Goal: Task Accomplishment & Management: Use online tool/utility

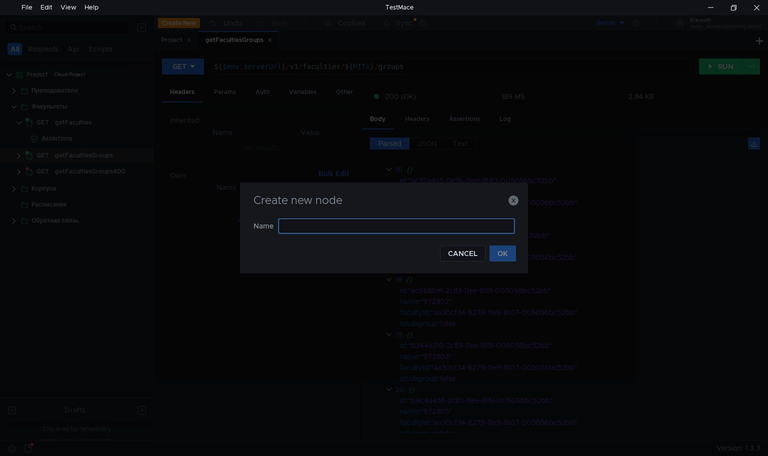
type input "G"
type input "getScheduleDayProfessorId"
click at [498, 250] on button "OK" at bounding box center [503, 254] width 27 height 16
click at [281, 226] on input "День" at bounding box center [397, 226] width 236 height 15
type input "День"
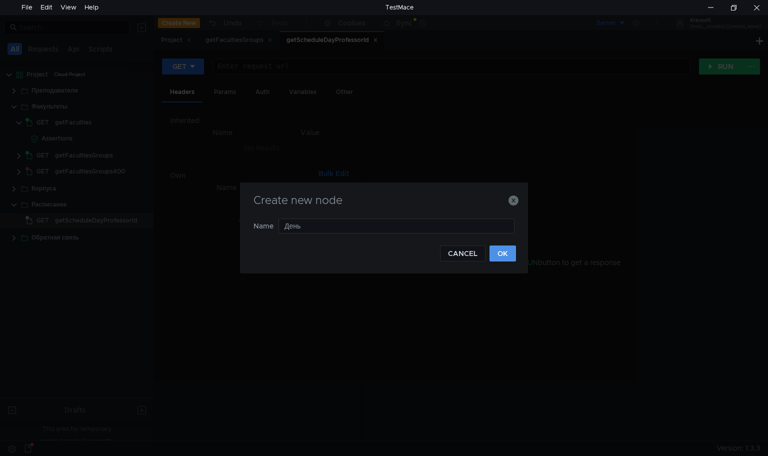
click at [509, 256] on button "OK" at bounding box center [503, 254] width 27 height 16
type input "Неделя"
click at [496, 255] on button "OK" at bounding box center [503, 254] width 27 height 16
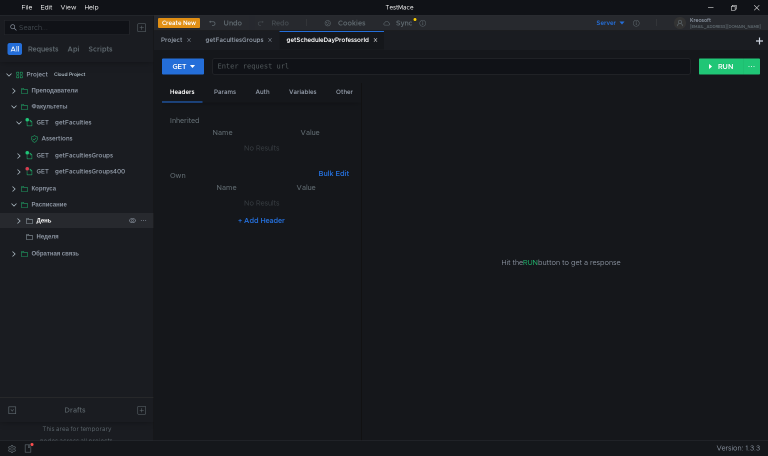
click at [21, 220] on clr-icon at bounding box center [19, 221] width 8 height 8
click at [78, 239] on div "getScheduleDayProfessorId" at bounding box center [101, 236] width 83 height 15
click at [323, 67] on div at bounding box center [450, 75] width 477 height 24
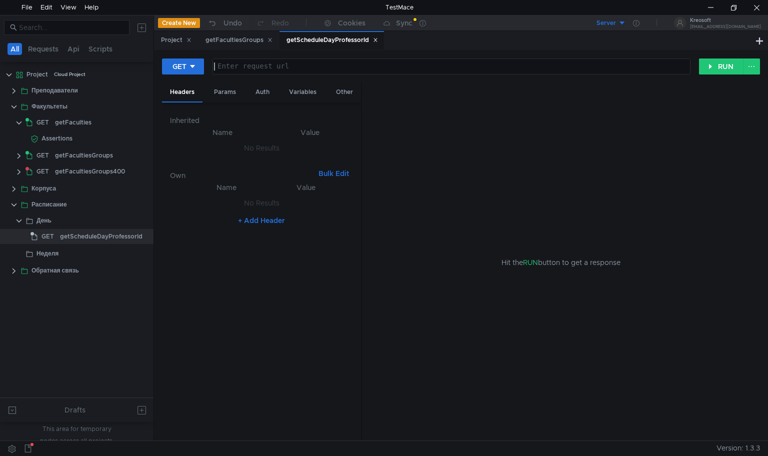
type textarea ";"
type textarea "${$env.serverUrl}/v5/schedule/day"
click at [295, 94] on div "Variables" at bounding box center [303, 92] width 44 height 19
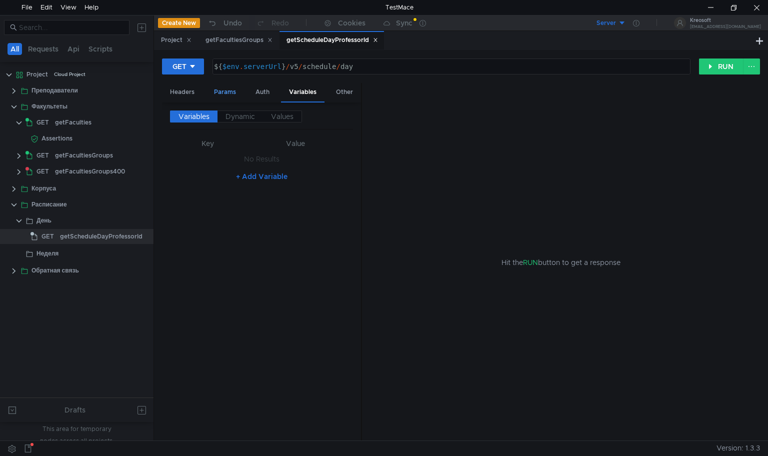
click at [231, 97] on div "Params" at bounding box center [225, 92] width 38 height 19
click at [262, 162] on button "+ Add Parameter" at bounding box center [262, 162] width 66 height 12
click at [236, 147] on div at bounding box center [232, 155] width 71 height 24
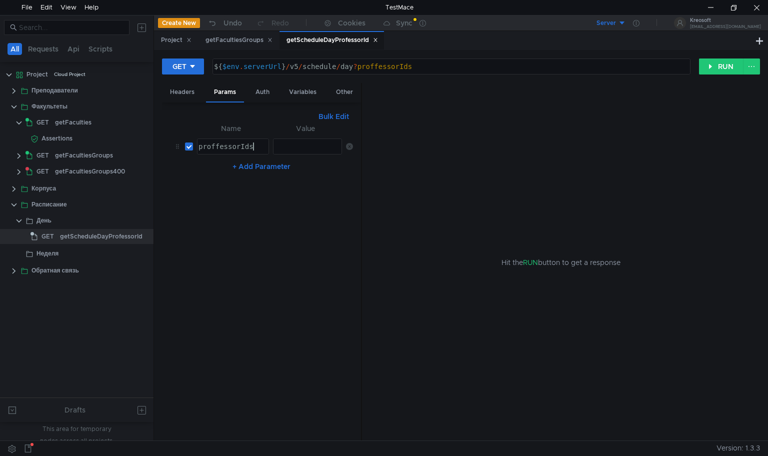
scroll to position [0, 3]
type textarea "proffessorIds"
click at [15, 88] on clr-icon at bounding box center [14, 91] width 8 height 8
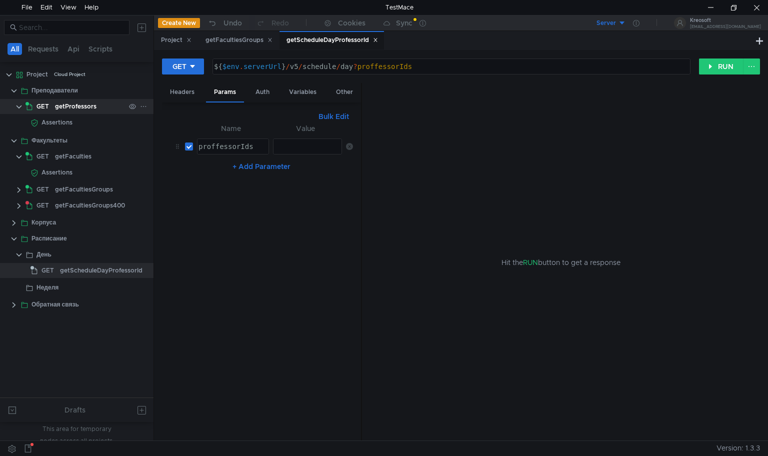
click at [56, 112] on div "getProfessors" at bounding box center [76, 106] width 42 height 15
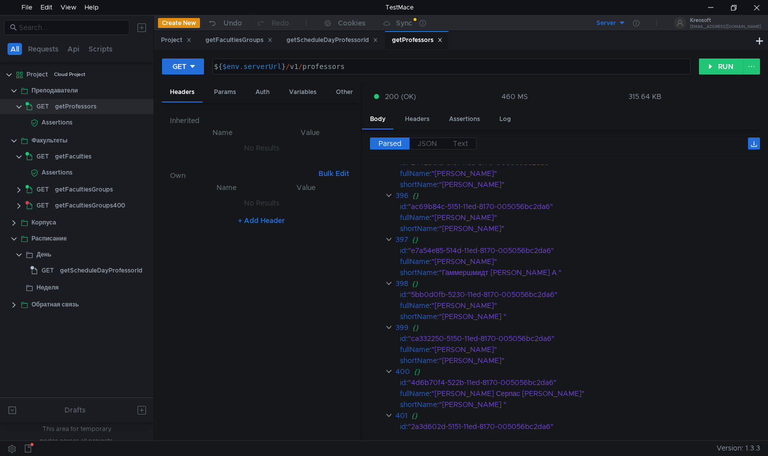
scroll to position [18860, 0]
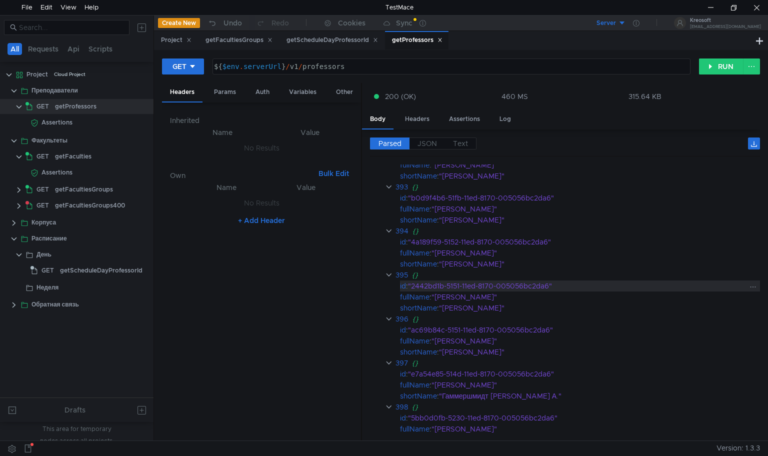
click at [514, 284] on div ""2442bd1b-5151-11ed-8170-005056bc2da6"" at bounding box center [577, 286] width 338 height 11
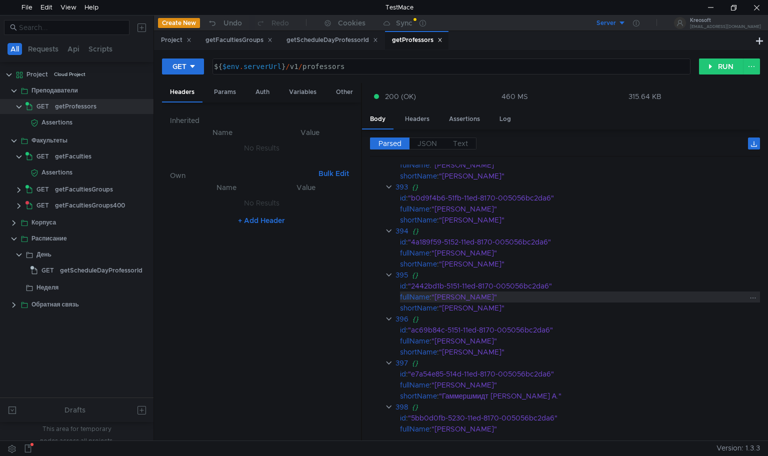
click at [552, 293] on div ""Гальперина Екатерина Асимовна"" at bounding box center [590, 297] width 316 height 11
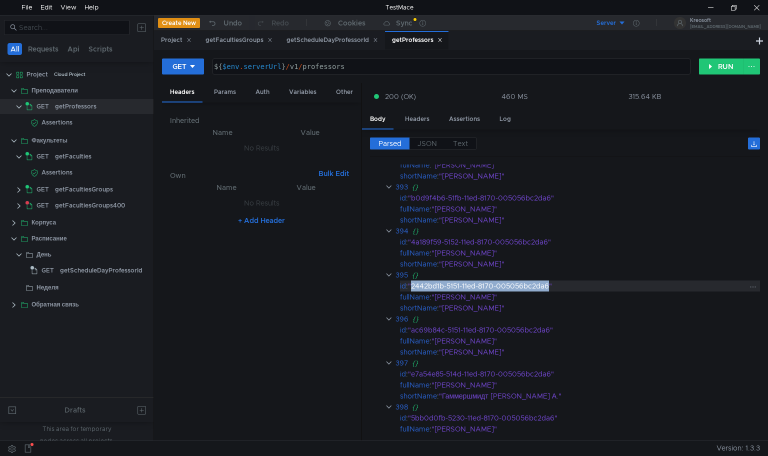
drag, startPoint x: 550, startPoint y: 282, endPoint x: 414, endPoint y: 281, distance: 136.1
click at [414, 281] on div ""2442bd1b-5151-11ed-8170-005056bc2da6"" at bounding box center [577, 286] width 338 height 11
copy div "2442bd1b-5151-11ed-8170-005056bc2da6"
click at [226, 95] on div "Params" at bounding box center [225, 92] width 38 height 19
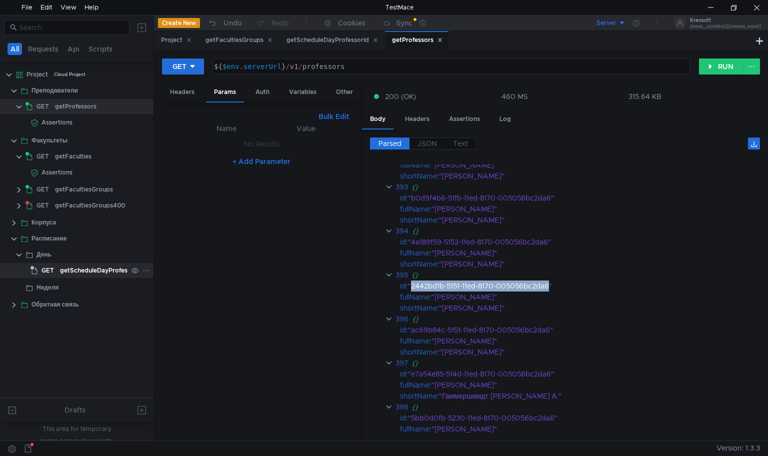
click at [69, 268] on div "getScheduleDayProfessorId" at bounding box center [101, 270] width 83 height 15
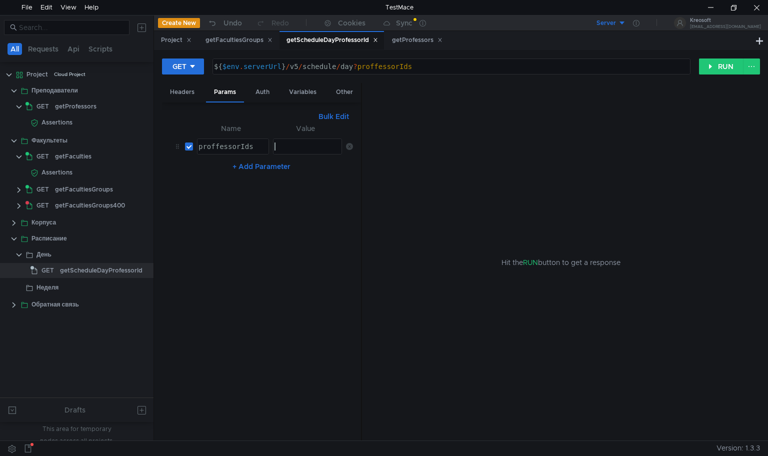
click at [296, 144] on div at bounding box center [307, 155] width 69 height 24
paste textarea "2442bd1b-5151-11ed-8170-005056bc2da6"
type textarea "2442bd1b-5151-11ed-8170-005056bc2da6"
click at [257, 164] on button "+ Add Parameter" at bounding box center [262, 167] width 66 height 12
click at [238, 170] on div at bounding box center [232, 179] width 71 height 24
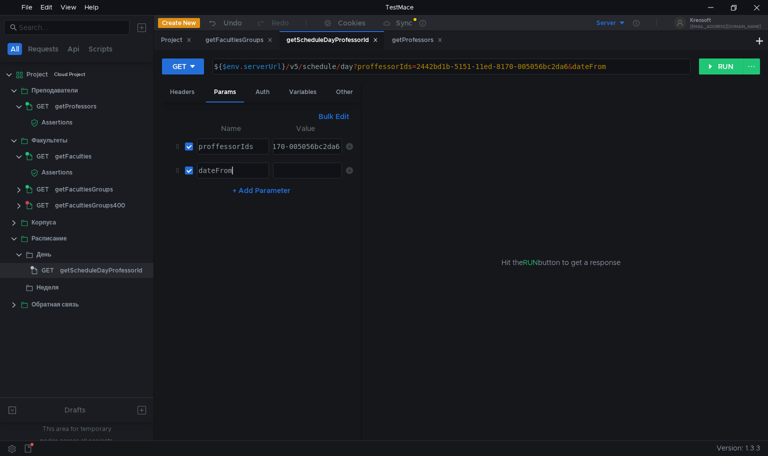
scroll to position [0, 2]
type textarea "dateFrom"
click at [296, 172] on div at bounding box center [307, 179] width 69 height 24
type textarea "[DATE]"
click at [267, 189] on button "+ Add Parameter" at bounding box center [262, 191] width 66 height 12
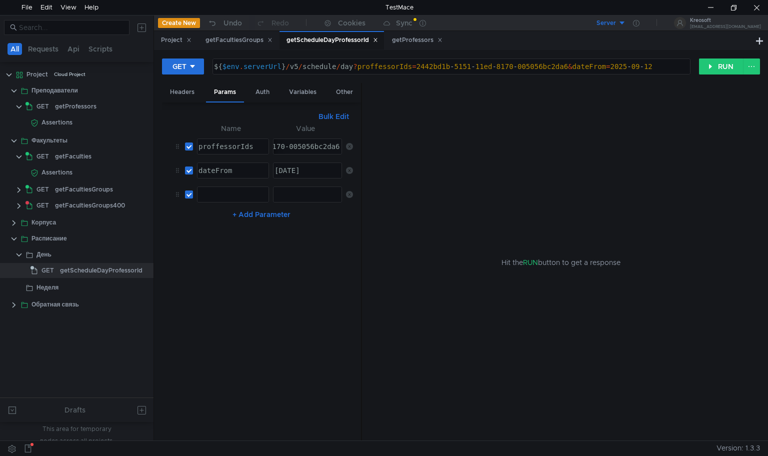
click at [225, 191] on div at bounding box center [232, 203] width 71 height 24
type textarea "dateTo"
click at [308, 198] on div at bounding box center [307, 203] width 69 height 24
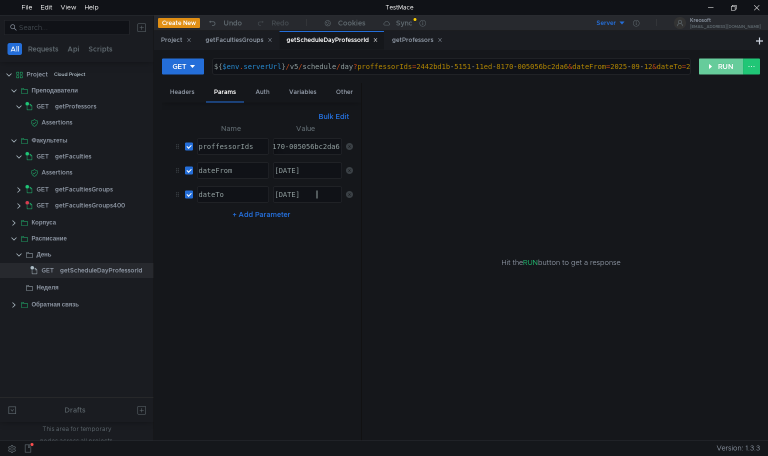
type textarea "[DATE]"
click at [714, 62] on button "RUN" at bounding box center [721, 67] width 45 height 16
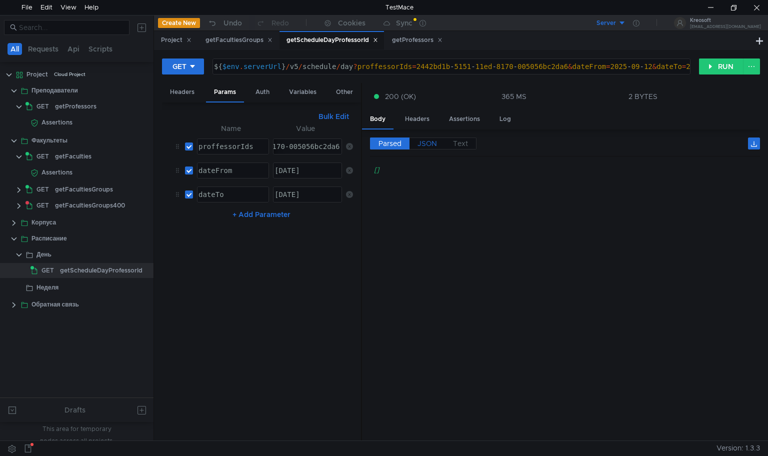
click at [427, 144] on span "JSON" at bounding box center [428, 143] width 20 height 9
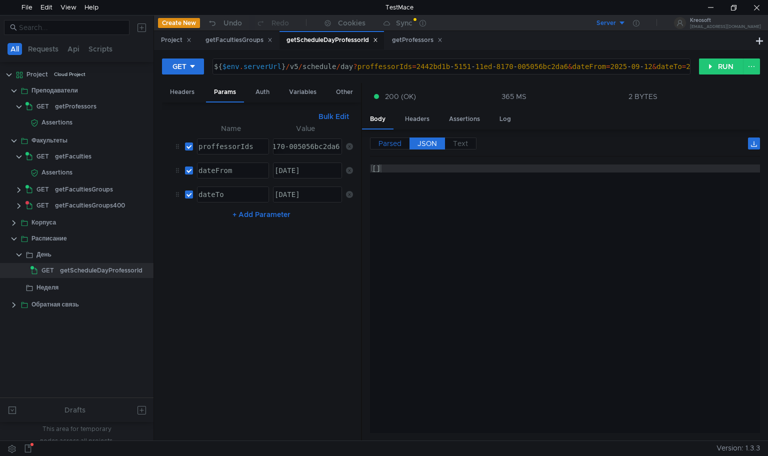
click at [389, 147] on span "Parsed" at bounding box center [390, 143] width 23 height 9
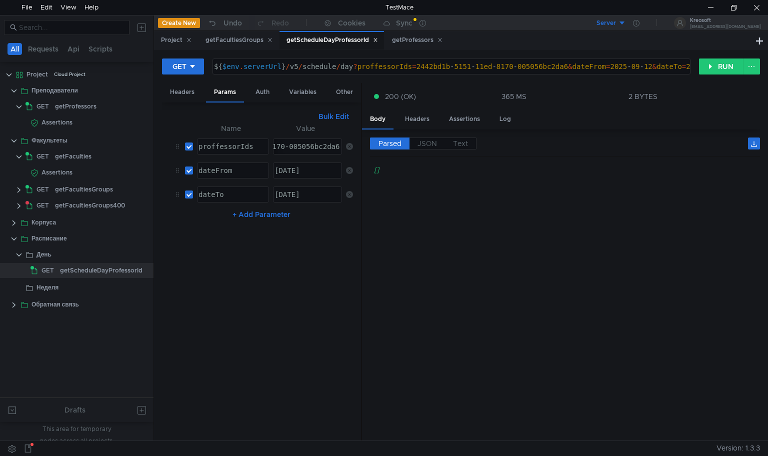
type textarea "${$env.serverUrl}/v5/schedule/day?proffessorIds=2442bd1b-5151-11ed-8170-005056b…"
drag, startPoint x: 418, startPoint y: 67, endPoint x: 562, endPoint y: 71, distance: 144.6
click at [562, 71] on div "${ $env . serverUrl } / v5 / schedule / day ? proffessorIds = 2442bd1b - 5151 -…" at bounding box center [470, 75] width 517 height 24
drag, startPoint x: 567, startPoint y: 68, endPoint x: 416, endPoint y: 68, distance: 150.6
click at [416, 68] on div "${ $env . serverUrl } / v5 / schedule / day ? proffessorIds = 2442bd1b - 5151 -…" at bounding box center [470, 75] width 517 height 24
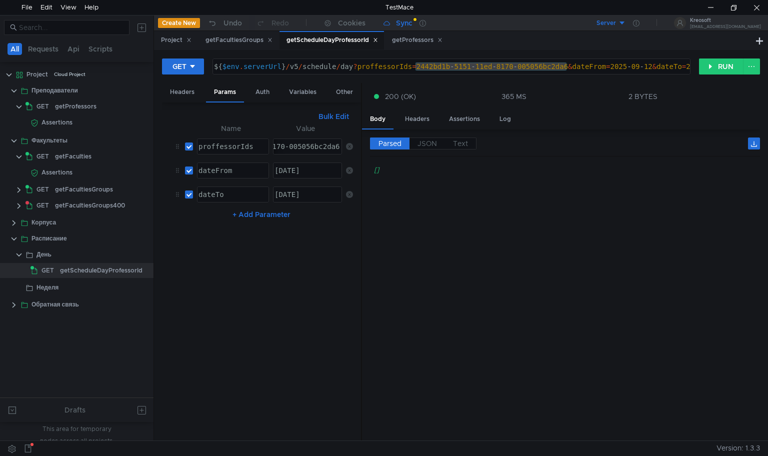
click at [392, 20] on div "Sync" at bounding box center [398, 23] width 29 height 7
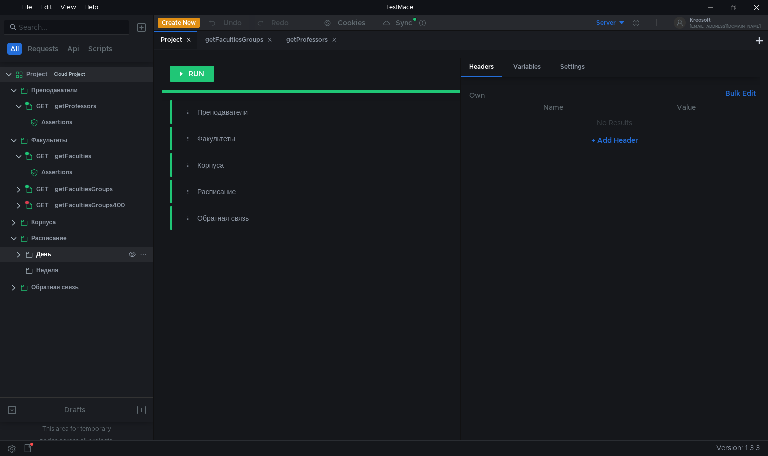
click at [22, 255] on clr-icon at bounding box center [19, 255] width 8 height 8
click at [57, 272] on app-tree-icon "GET" at bounding box center [46, 270] width 30 height 15
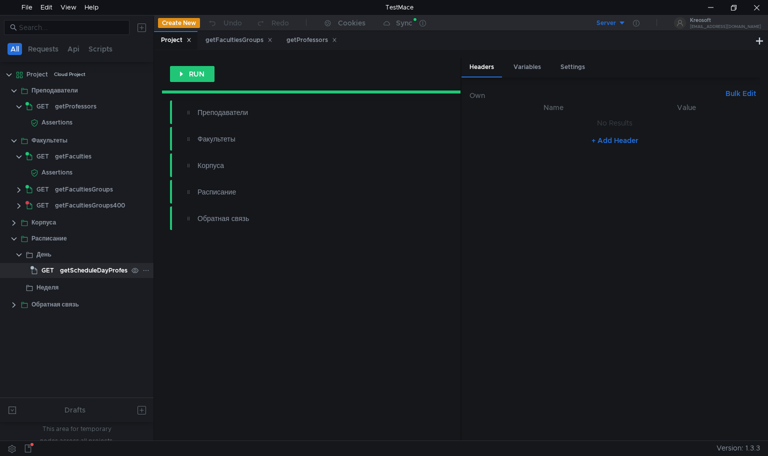
click at [57, 272] on app-tree-icon "GET" at bounding box center [46, 270] width 30 height 15
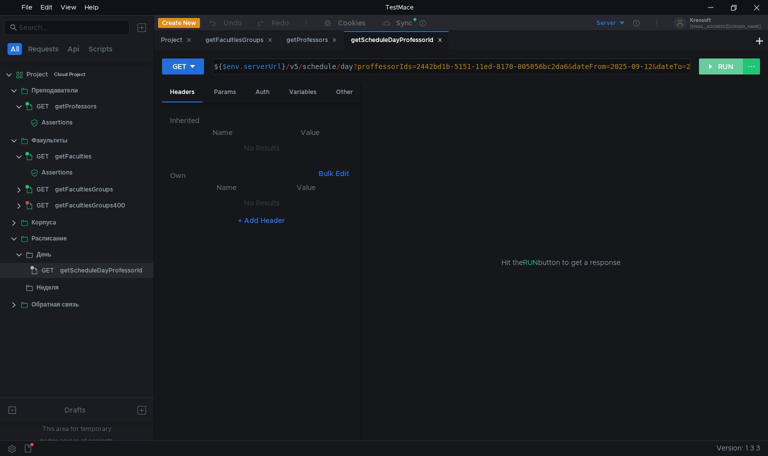
click at [727, 68] on button "RUN" at bounding box center [721, 67] width 45 height 16
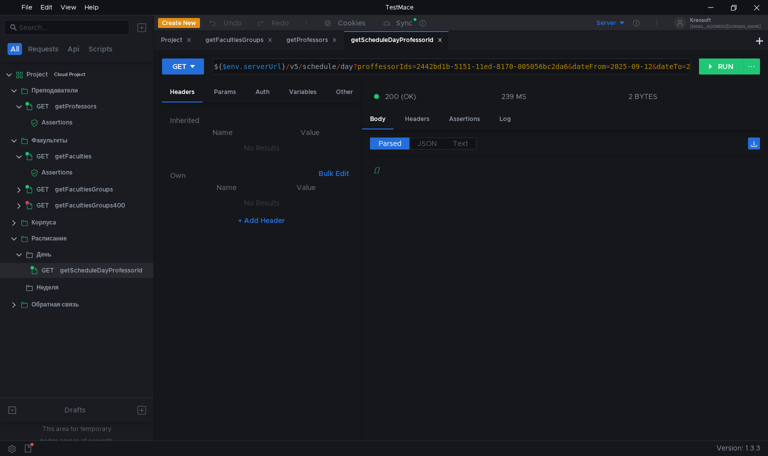
click at [222, 102] on div "Headers Params Auth Variables Other" at bounding box center [261, 93] width 199 height 20
click at [223, 96] on div "Params" at bounding box center [225, 92] width 38 height 19
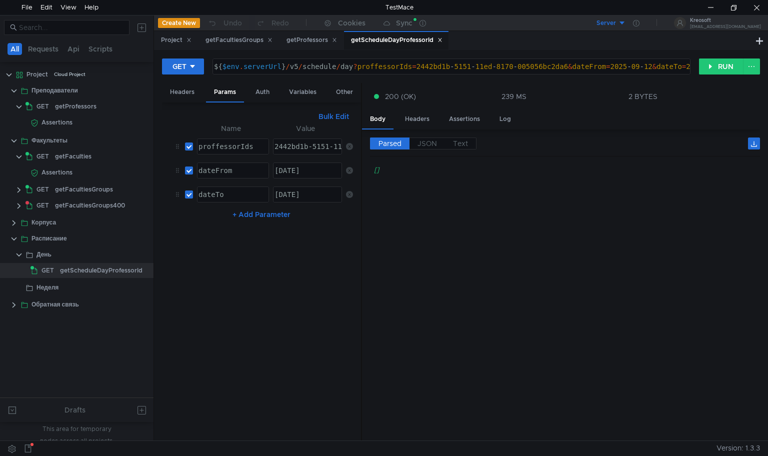
click at [219, 148] on div "proffessorIds" at bounding box center [232, 155] width 71 height 24
type textarea "professorIds"
click at [706, 67] on button "RUN" at bounding box center [721, 67] width 45 height 16
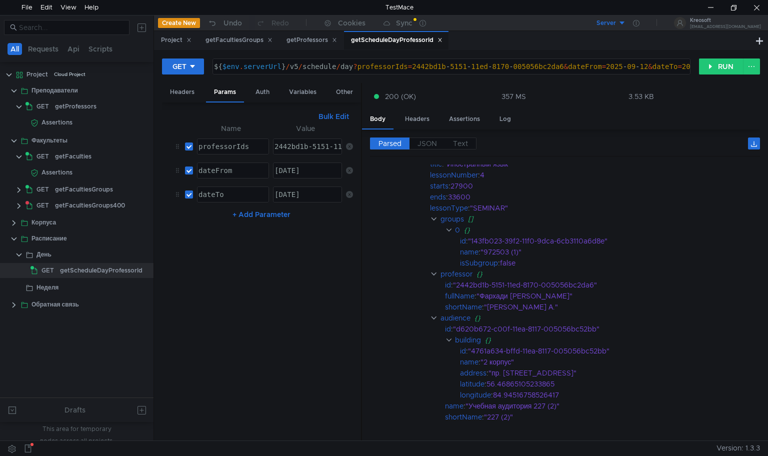
scroll to position [1280, 0]
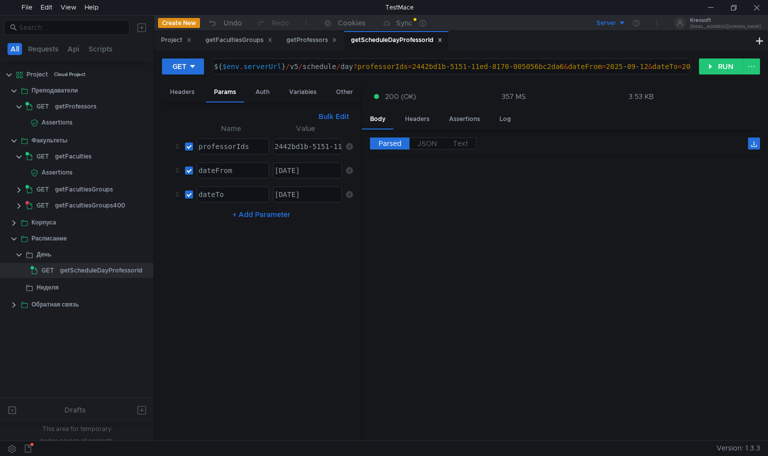
scroll to position [1280, 0]
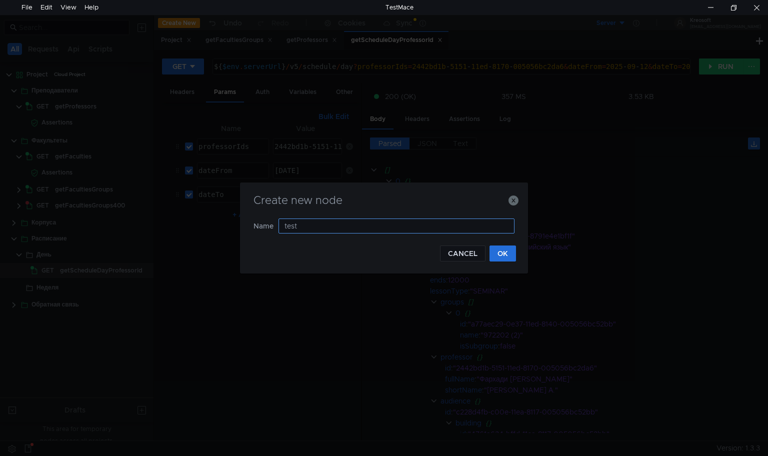
click at [418, 221] on input "test" at bounding box center [397, 226] width 236 height 15
type input "test"
click at [507, 251] on button "OK" at bounding box center [503, 254] width 27 height 16
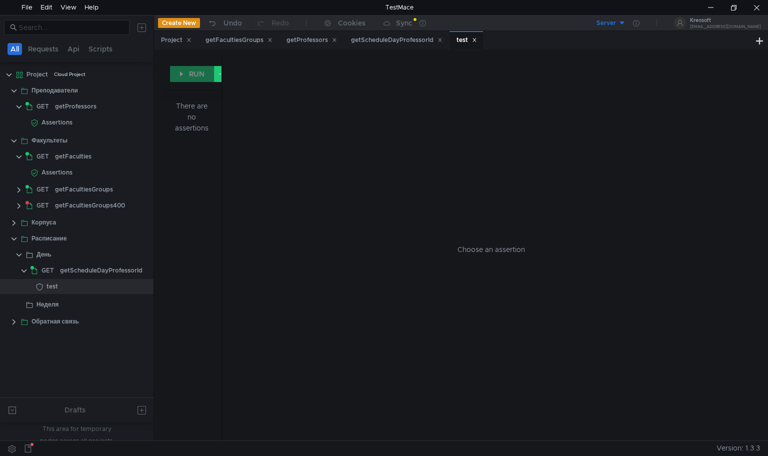
click at [466, 92] on div "Choose an assertion" at bounding box center [492, 249] width 514 height 383
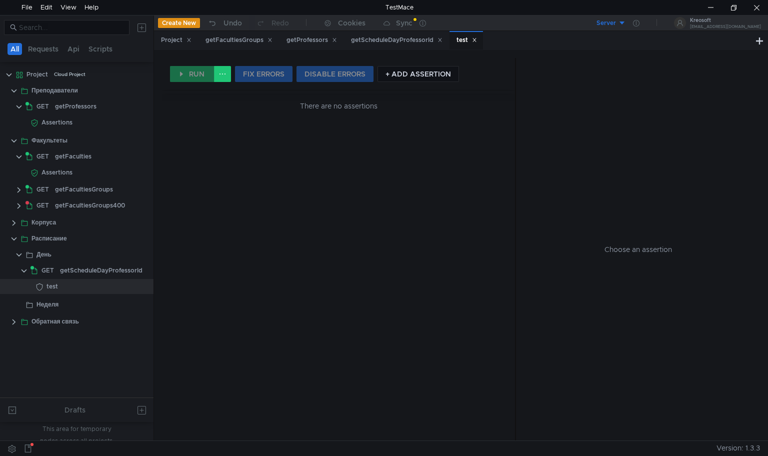
drag, startPoint x: 222, startPoint y: 110, endPoint x: 521, endPoint y: 157, distance: 302.7
click at [516, 157] on div at bounding box center [515, 249] width 1 height 383
click at [438, 74] on button "+ ADD ASSERTION" at bounding box center [419, 74] width 82 height 16
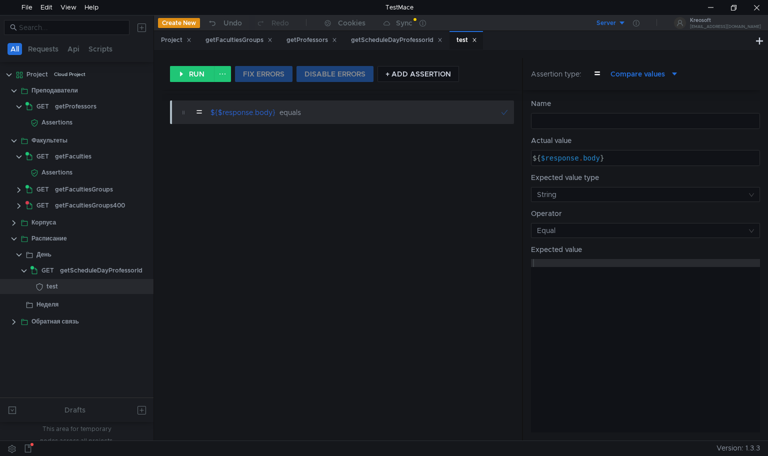
click at [641, 74] on span "Compare values" at bounding box center [638, 74] width 55 height 11
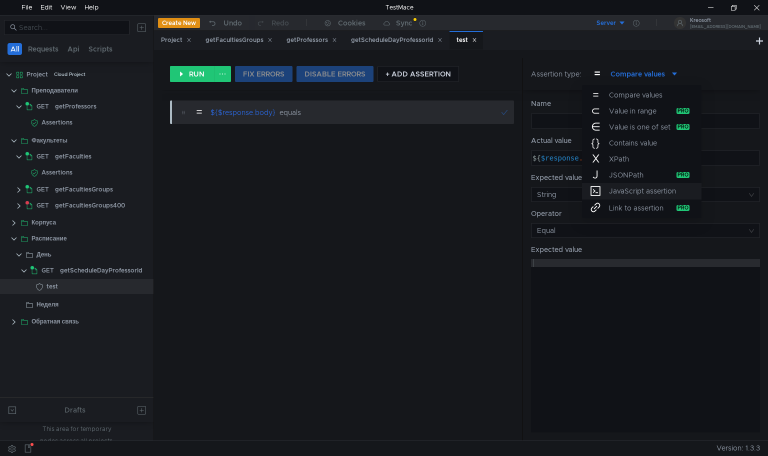
click at [618, 193] on span "JavaScript assertion" at bounding box center [642, 191] width 67 height 11
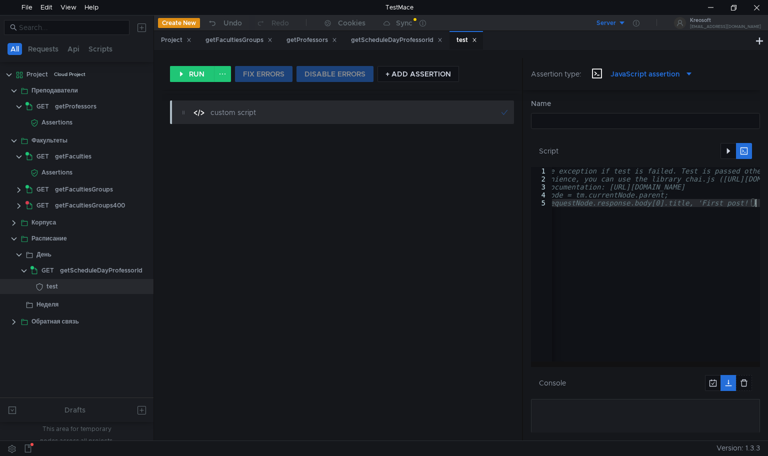
click at [600, 235] on div "// It should raise exception if test is failed. Test is passed otherwise. // Fo…" at bounding box center [651, 270] width 349 height 207
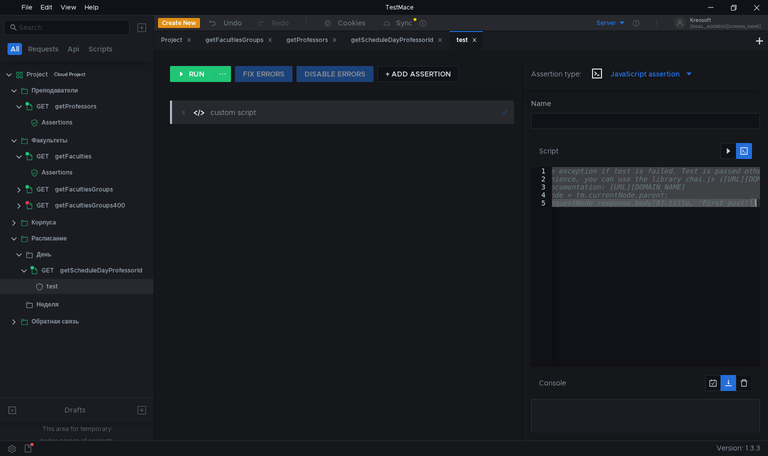
paste textarea "const ajv = new Ajv({ allErrors: true, formats: { 'date': '... ' } }"
type textarea "const ajv = new Ajv({ allErrors: true, formats: { 'date': '... ' } })"
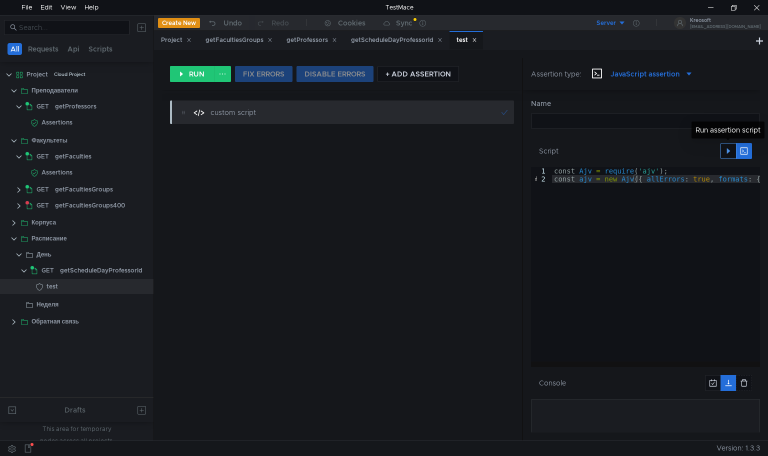
click at [724, 153] on button "button" at bounding box center [729, 151] width 16 height 16
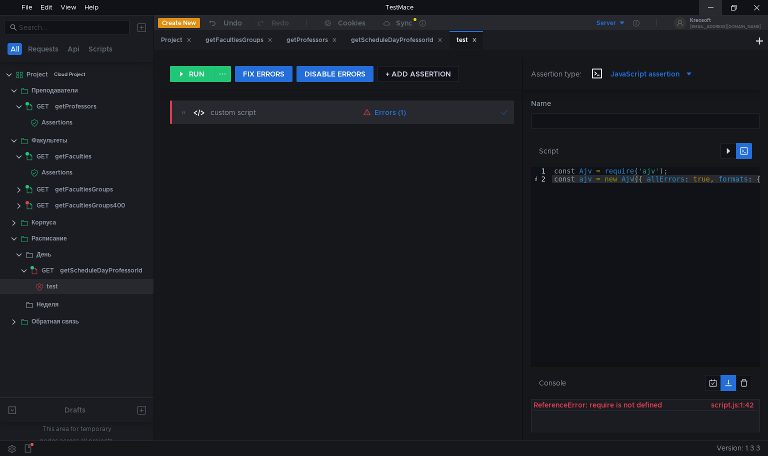
click at [710, 14] on div at bounding box center [710, 7] width 23 height 15
click at [593, 203] on div "const Ajv = require ( 'ajv' ) ; const ajv = new Ajv ({ allErrors : true , forma…" at bounding box center [614, 270] width 294 height 207
type textarea "const Ajv = require('ajv'); const ajv = new Ajv({ allErrors: true, formats: { '…"
click at [33, 174] on clr-icon at bounding box center [35, 173] width 8 height 8
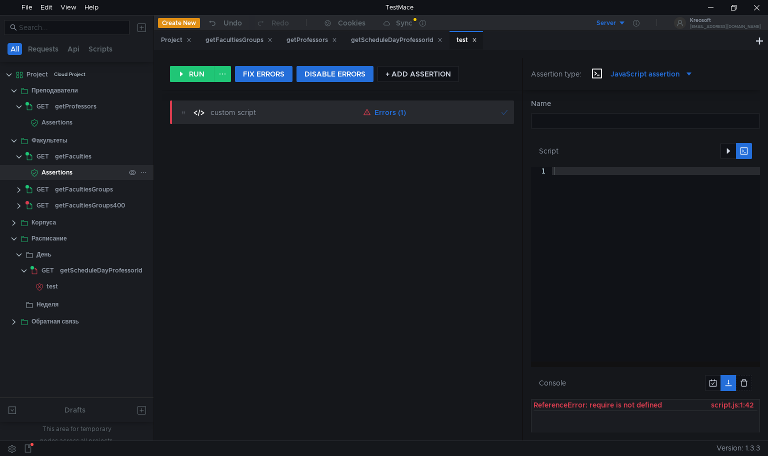
click at [33, 174] on clr-icon at bounding box center [35, 173] width 8 height 8
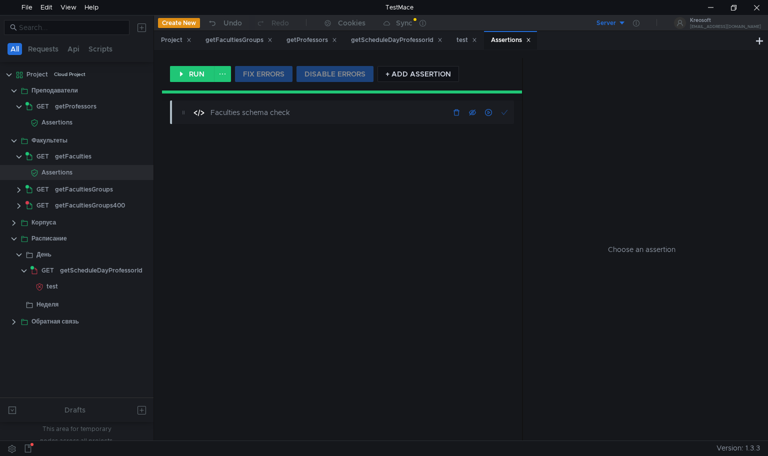
click at [268, 116] on div "Faculties schema check" at bounding box center [285, 112] width 149 height 11
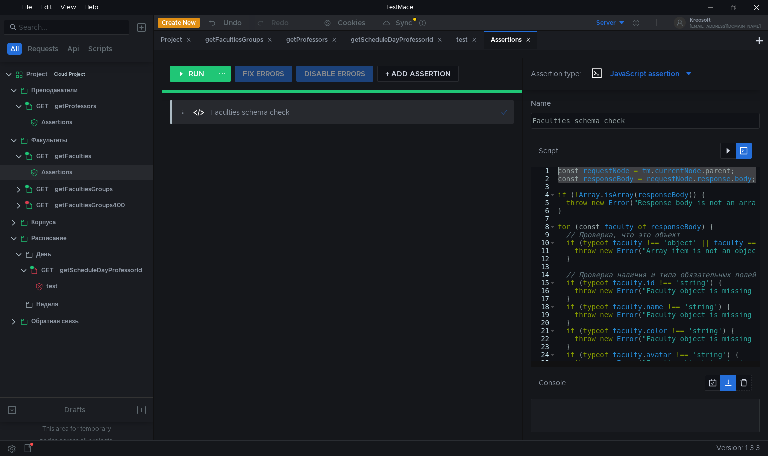
drag, startPoint x: 588, startPoint y: 189, endPoint x: 540, endPoint y: 168, distance: 52.7
click at [540, 168] on div "1 2 3 4 5 6 7 8 9 10 11 12 13 14 15 16 17 18 19 20 21 22 23 24 25 26 const requ…" at bounding box center [645, 264] width 229 height 195
type textarea "const requestNode = tm.currentNode.parent; const responseBody = requestNode.res…"
click at [114, 282] on div "test" at bounding box center [86, 286] width 79 height 15
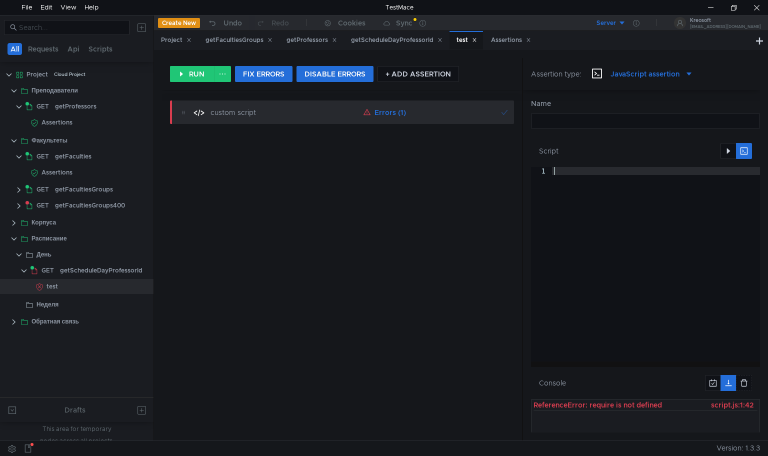
click at [589, 219] on div at bounding box center [656, 272] width 208 height 211
paste textarea "}"
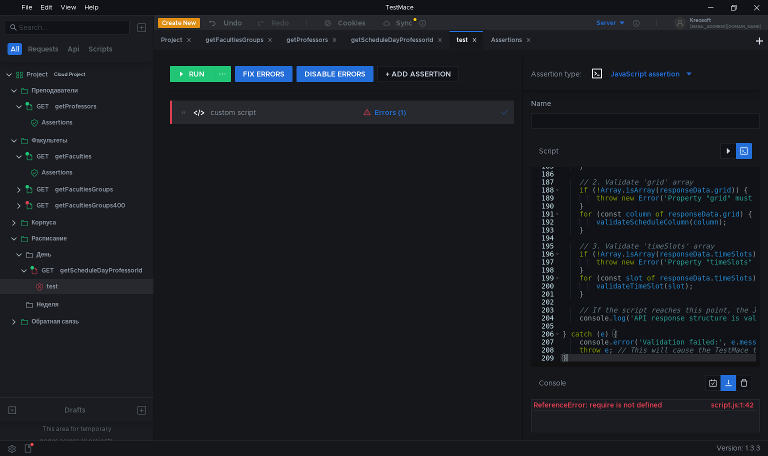
scroll to position [1477, 0]
click at [729, 150] on button "button" at bounding box center [729, 151] width 16 height 16
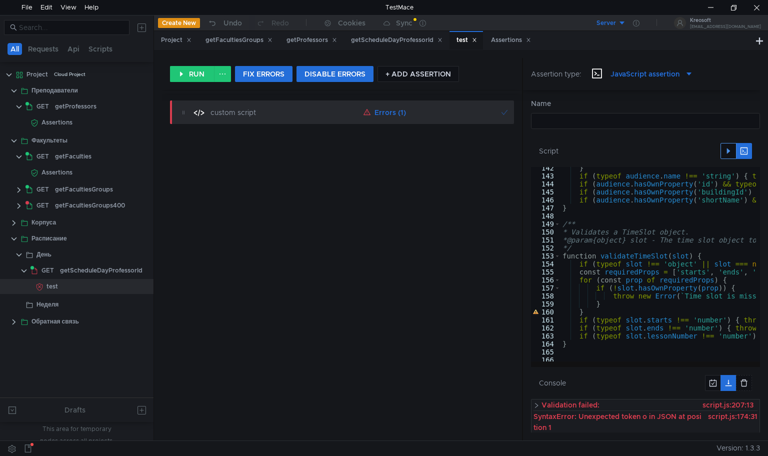
scroll to position [1131, 0]
drag, startPoint x: 521, startPoint y: 191, endPoint x: 295, endPoint y: 202, distance: 225.9
click at [295, 202] on div "custom script Errors (1)" at bounding box center [342, 267] width 360 height 348
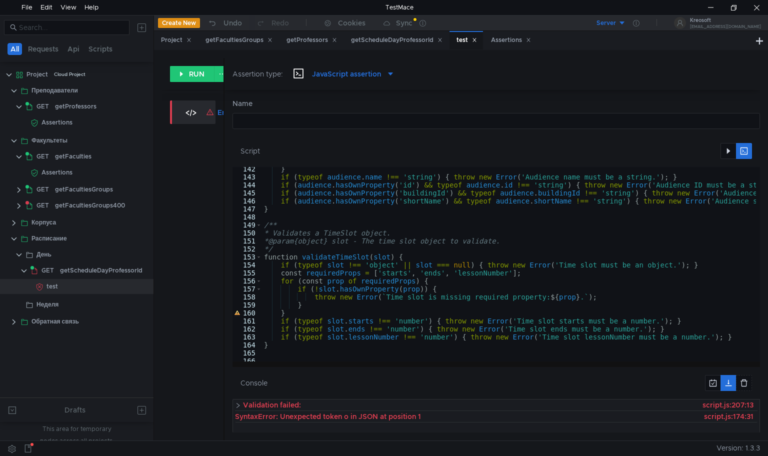
drag, startPoint x: 522, startPoint y: 210, endPoint x: 224, endPoint y: 228, distance: 299.2
click at [224, 228] on div at bounding box center [224, 249] width 1 height 383
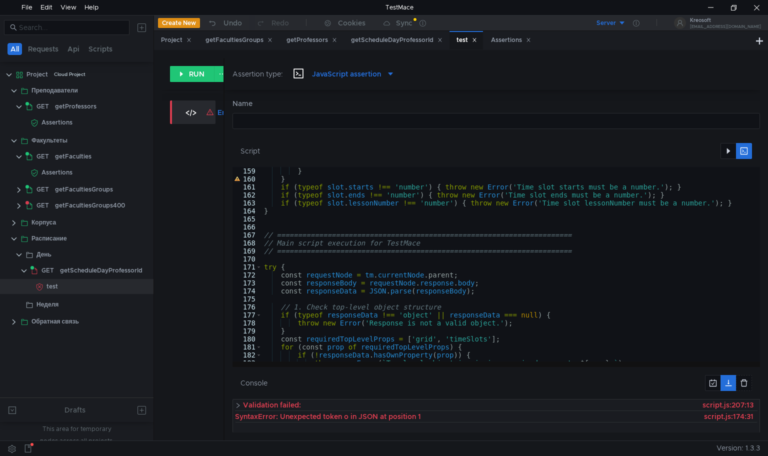
scroll to position [1265, 0]
click at [338, 287] on div "} } if ( typeof slot . starts !== 'number' ) { throw new Error ( 'Time slot sta…" at bounding box center [621, 270] width 718 height 207
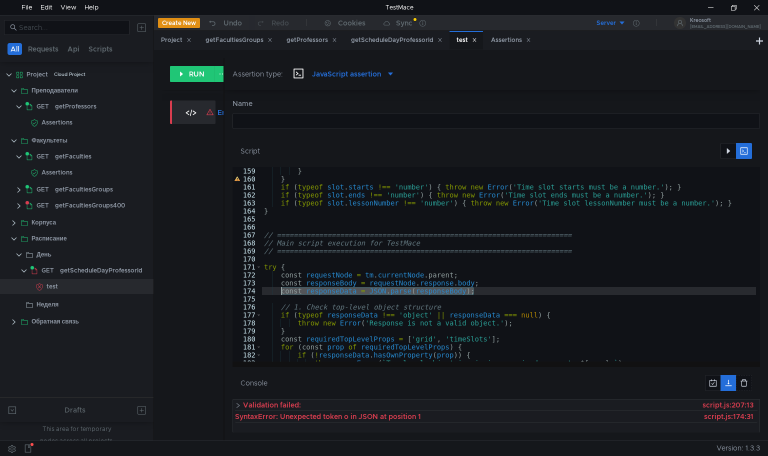
drag, startPoint x: 479, startPoint y: 289, endPoint x: 281, endPoint y: 292, distance: 198.6
click at [281, 292] on div "} } if ( typeof slot . starts !== 'number' ) { throw new Error ( 'Time slot sta…" at bounding box center [621, 270] width 718 height 207
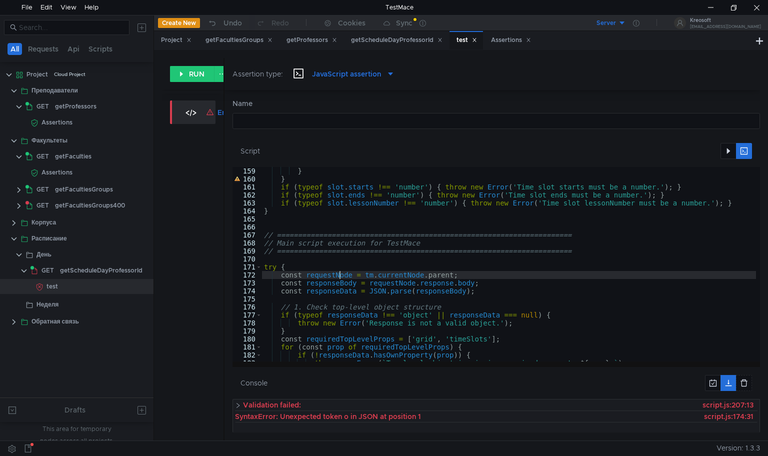
click at [340, 278] on div "} } if ( typeof slot . starts !== 'number' ) { throw new Error ( 'Time slot sta…" at bounding box center [621, 270] width 718 height 207
click at [336, 283] on div "} } if ( typeof slot . starts !== 'number' ) { throw new Error ( 'Time slot sta…" at bounding box center [621, 270] width 718 height 207
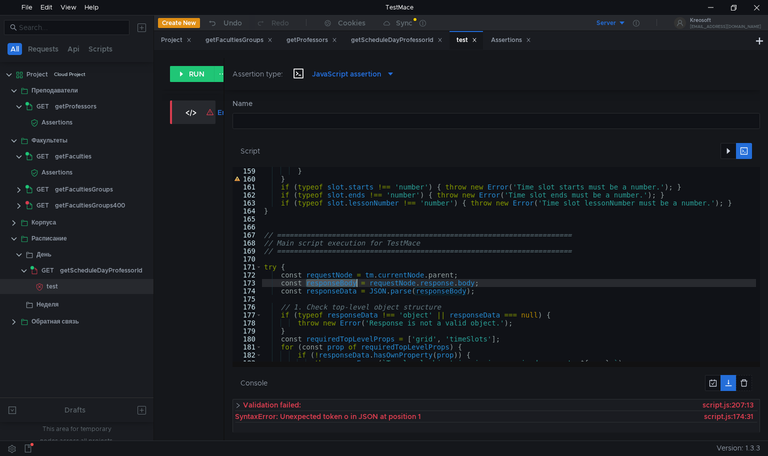
click at [336, 283] on div "} } if ( typeof slot . starts !== 'number' ) { throw new Error ( 'Time slot sta…" at bounding box center [621, 270] width 718 height 207
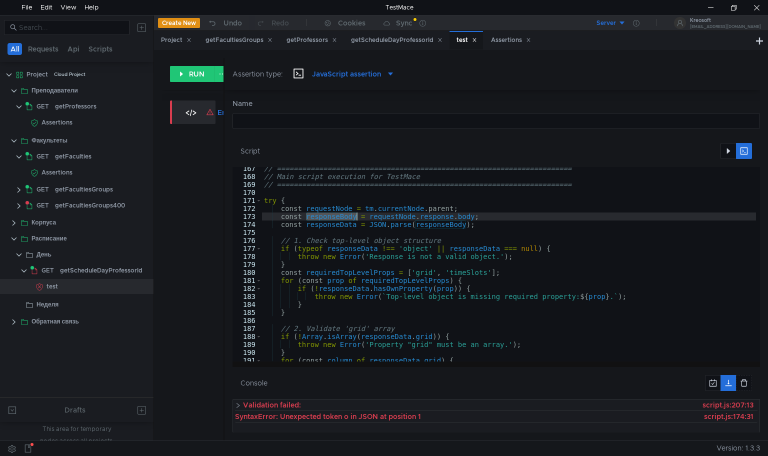
scroll to position [1327, 0]
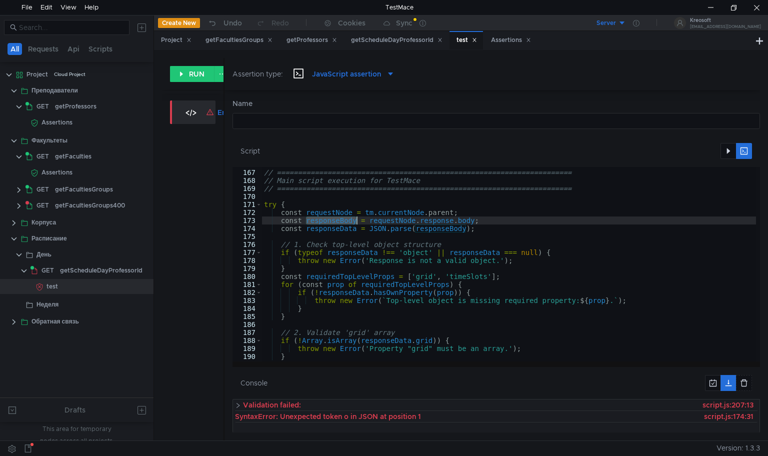
click at [343, 219] on div "// ====================================================================== // Ma…" at bounding box center [509, 264] width 494 height 195
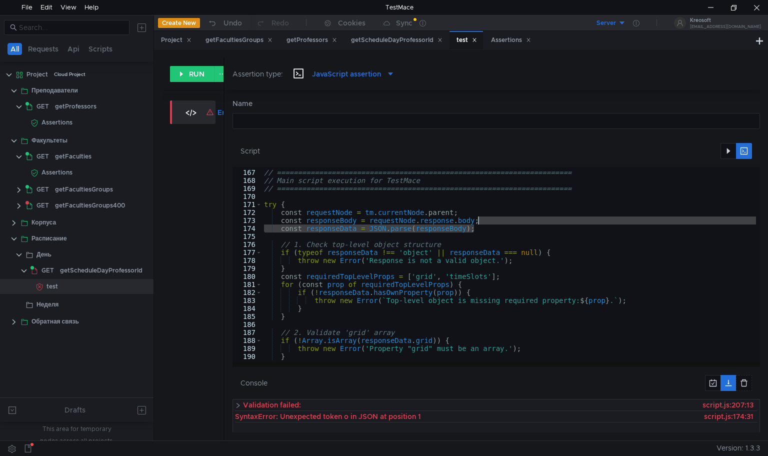
drag, startPoint x: 484, startPoint y: 230, endPoint x: 484, endPoint y: 222, distance: 8.0
click at [484, 222] on div "// ====================================================================== // Ma…" at bounding box center [621, 264] width 718 height 207
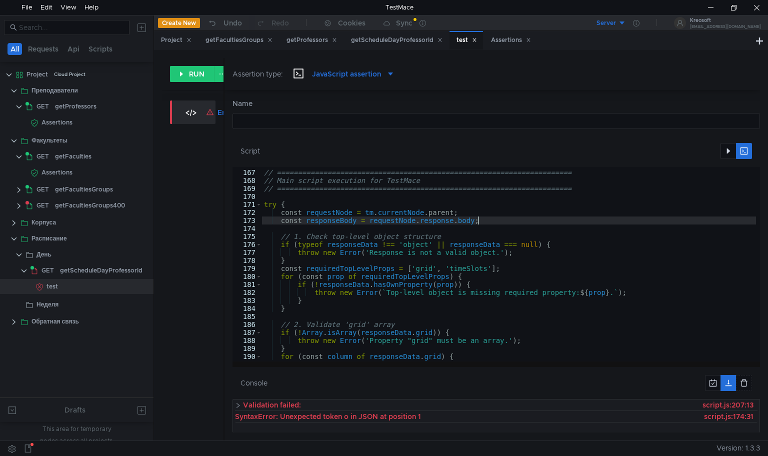
click at [314, 222] on div "// ====================================================================== // Ma…" at bounding box center [621, 264] width 718 height 207
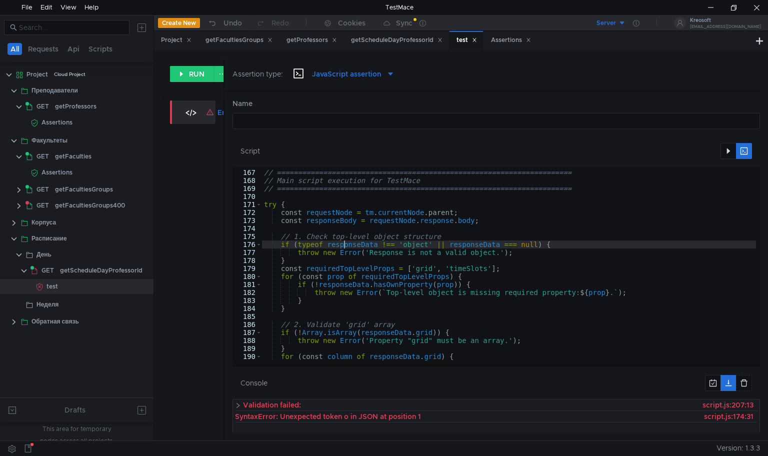
click at [345, 243] on div "// ====================================================================== // Ma…" at bounding box center [621, 264] width 718 height 207
paste textarea "Body"
click at [343, 281] on div "// ====================================================================== // Ma…" at bounding box center [621, 264] width 718 height 207
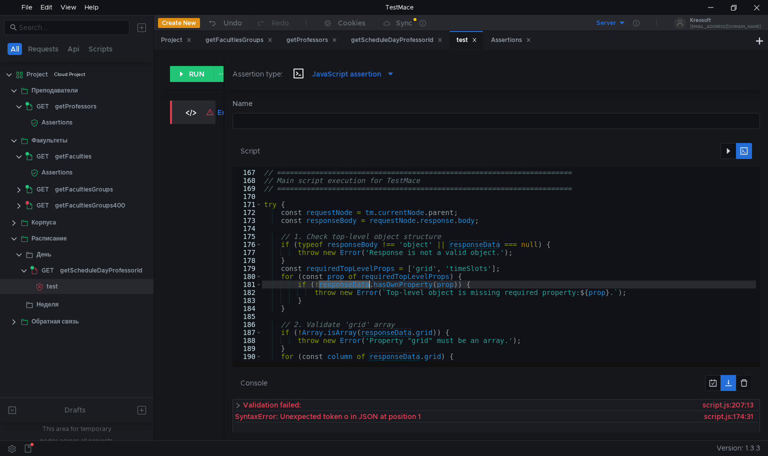
paste textarea "Body"
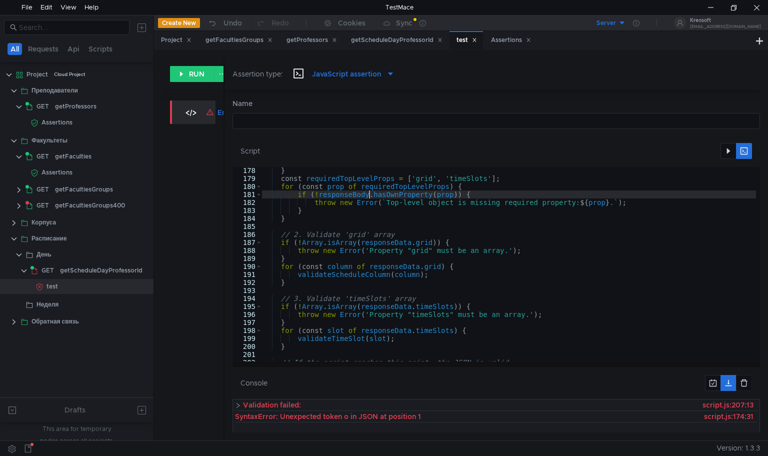
scroll to position [1417, 0]
click at [393, 244] on div "} const requiredTopLevelProps = [ 'grid' , 'timeSlots' ] ; for ( const prop of …" at bounding box center [621, 270] width 718 height 207
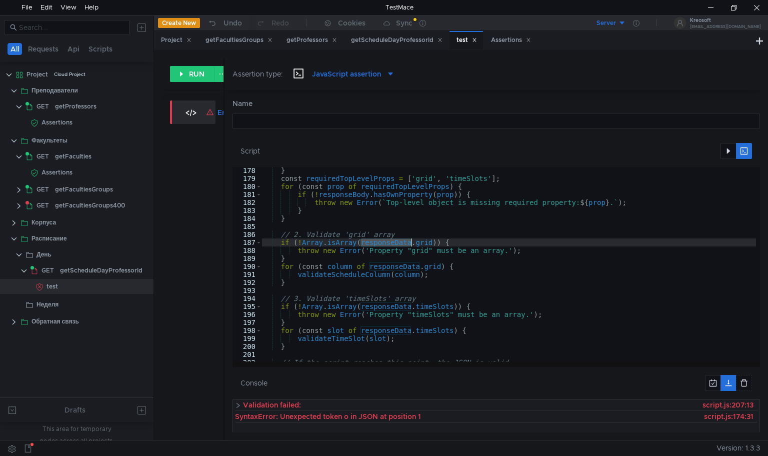
click at [393, 244] on div "} const requiredTopLevelProps = [ 'grid' , 'timeSlots' ] ; for ( const prop of …" at bounding box center [621, 270] width 718 height 207
paste textarea "Body"
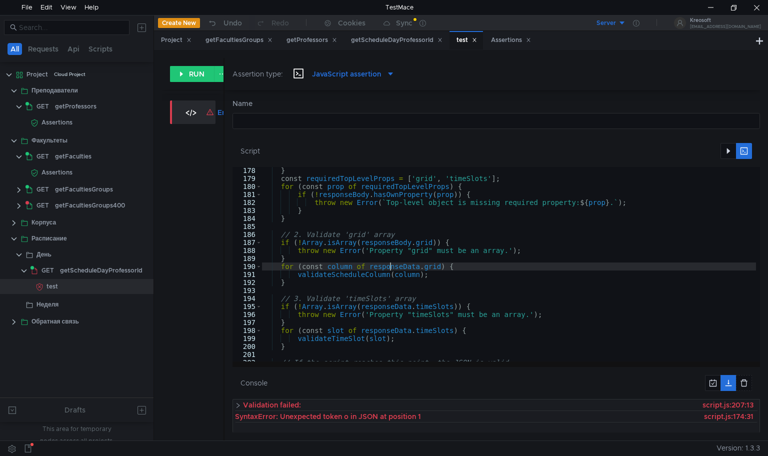
click at [392, 266] on div "} const requiredTopLevelProps = [ 'grid' , 'timeSlots' ] ; for ( const prop of …" at bounding box center [621, 270] width 718 height 207
paste textarea "Body"
click at [389, 308] on div "} const requiredTopLevelProps = [ 'grid' , 'timeSlots' ] ; for ( const prop of …" at bounding box center [621, 270] width 718 height 207
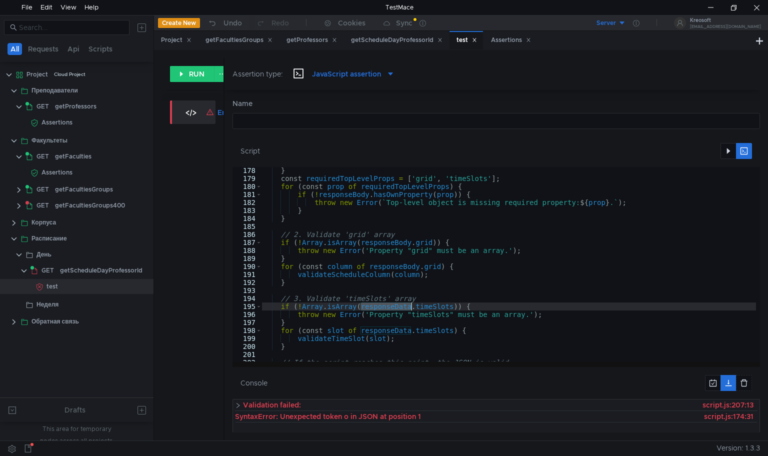
click at [389, 308] on div "} const requiredTopLevelProps = [ 'grid' , 'timeSlots' ] ; for ( const prop of …" at bounding box center [621, 270] width 718 height 207
paste textarea "Body"
click at [389, 328] on div "} const requiredTopLevelProps = [ 'grid' , 'timeSlots' ] ; for ( const prop of …" at bounding box center [621, 270] width 718 height 207
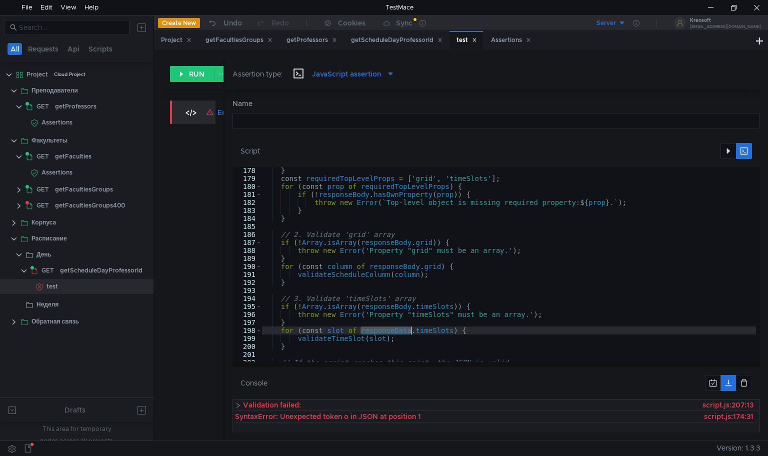
click at [389, 328] on div "} const requiredTopLevelProps = [ 'grid' , 'timeSlots' ] ; for ( const prop of …" at bounding box center [621, 270] width 718 height 207
paste textarea "Body"
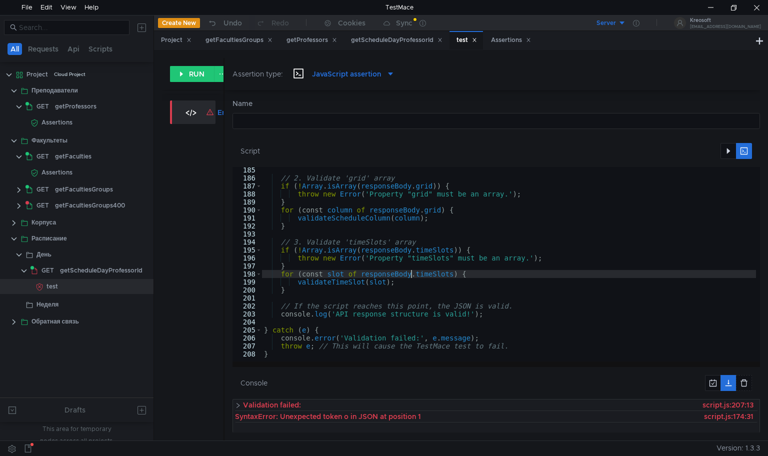
scroll to position [1473, 0]
click at [728, 146] on div "Show/Hide console" at bounding box center [695, 149] width 73 height 17
click at [728, 143] on button "button" at bounding box center [729, 151] width 16 height 16
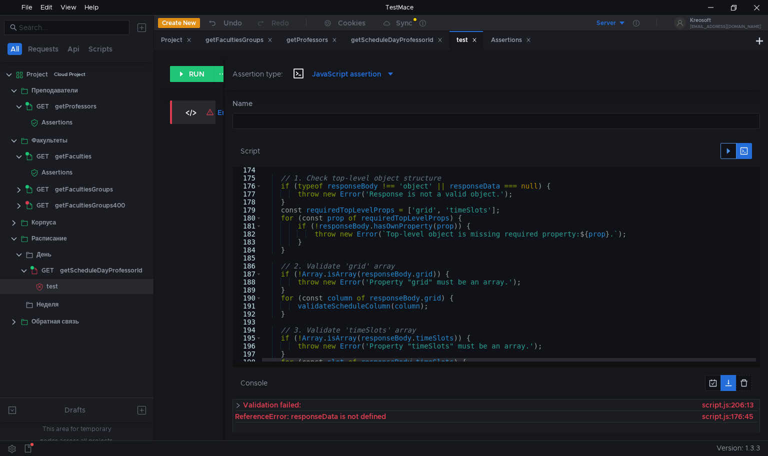
scroll to position [1386, 0]
click at [464, 184] on div "// 1. Check top-level object structure if ( typeof responseBody !== 'object' ||…" at bounding box center [621, 269] width 718 height 207
paste textarea "Body"
type textarea "if (typeof responseBody !== 'object' || responseBody === null) {"
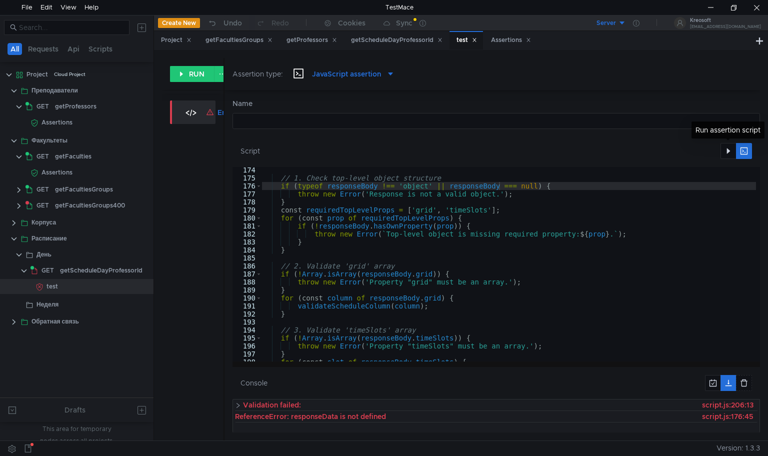
click at [731, 159] on div "Script" at bounding box center [497, 151] width 528 height 32
click at [728, 153] on button "button" at bounding box center [729, 151] width 16 height 16
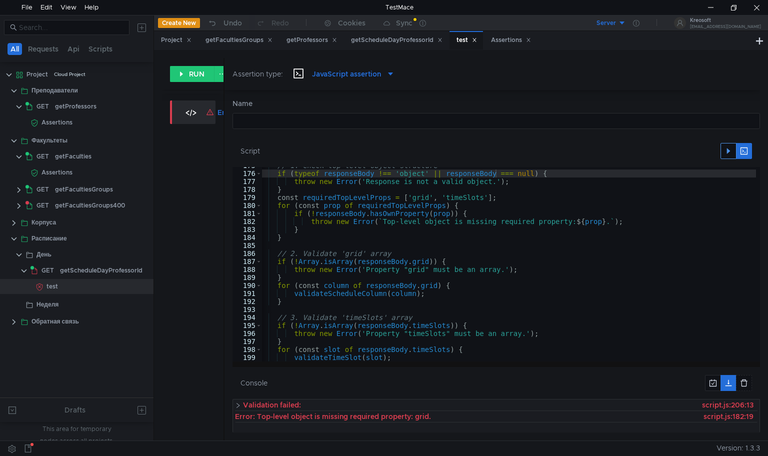
scroll to position [0, 2]
click at [44, 274] on span "GET" at bounding box center [48, 270] width 13 height 15
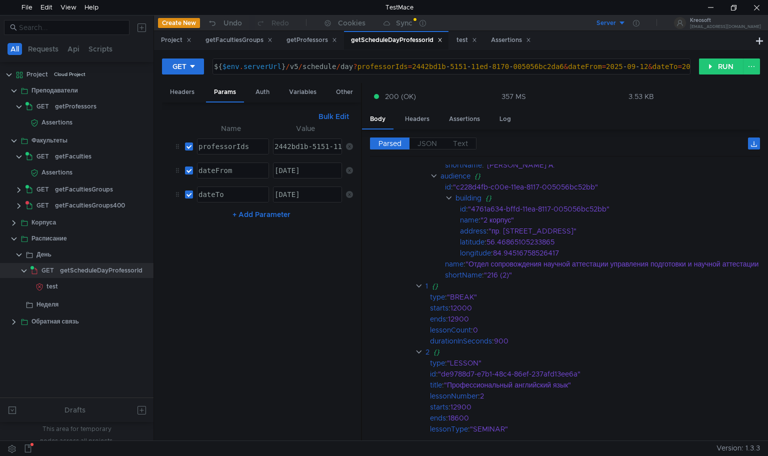
scroll to position [0, 0]
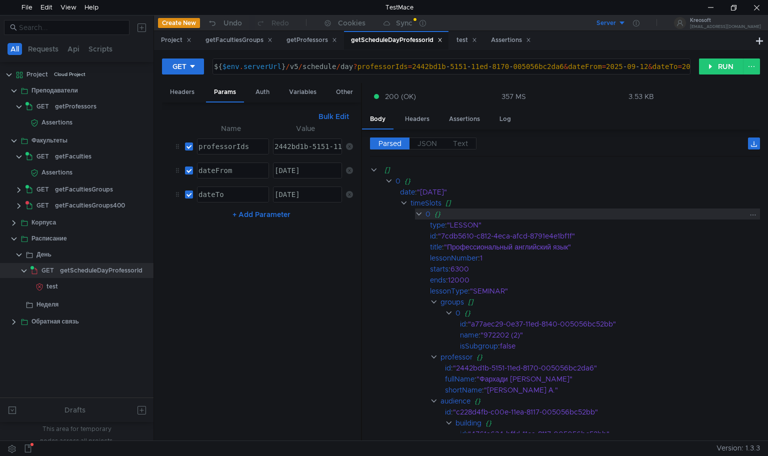
click at [416, 211] on clr-icon at bounding box center [419, 214] width 8 height 8
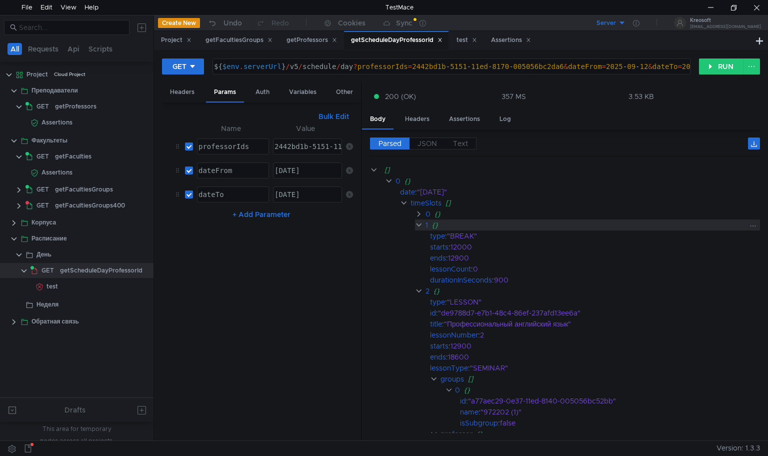
click at [418, 226] on clr-icon at bounding box center [419, 225] width 8 height 8
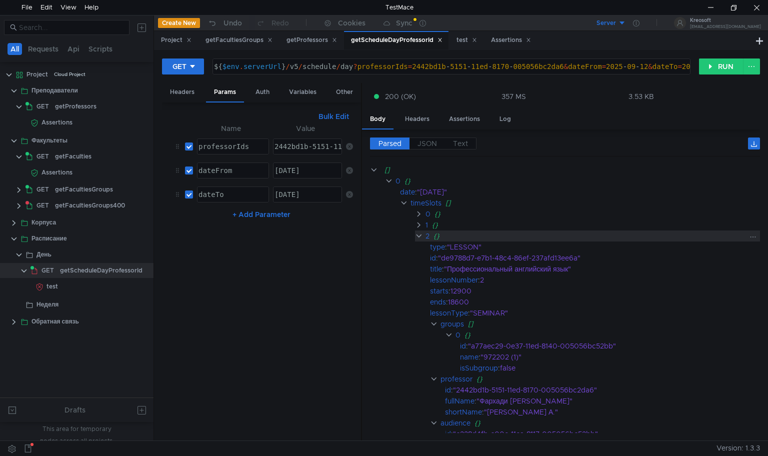
click at [419, 234] on clr-icon at bounding box center [419, 236] width 8 height 8
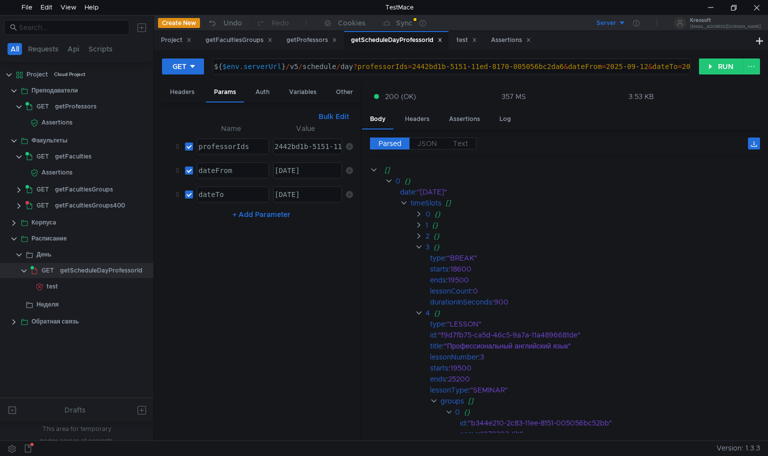
click at [420, 253] on app-tour-anchor "type : "BREAK"" at bounding box center [565, 258] width 390 height 11
click at [420, 250] on div "3 {}" at bounding box center [587, 247] width 345 height 11
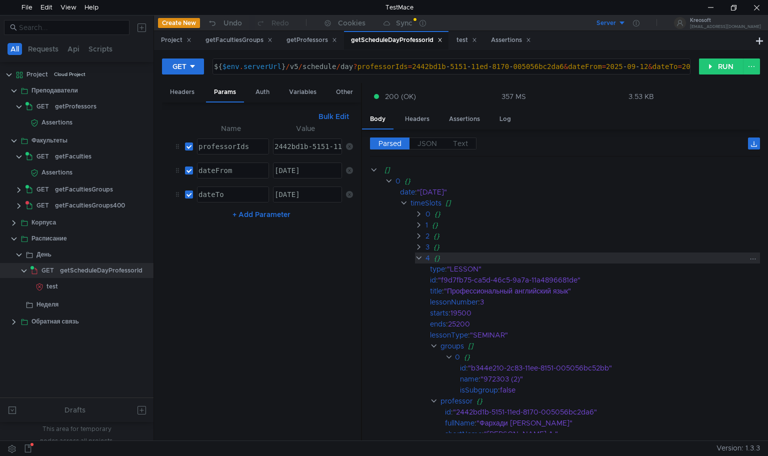
click at [417, 257] on clr-icon at bounding box center [419, 258] width 8 height 8
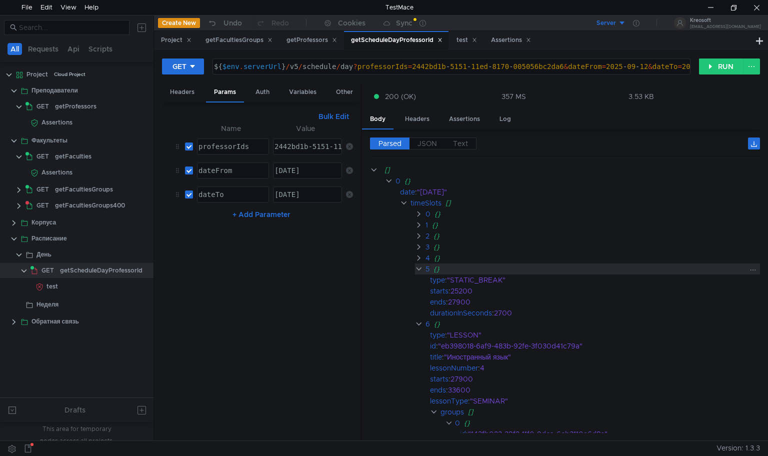
click at [416, 265] on clr-icon at bounding box center [419, 269] width 8 height 8
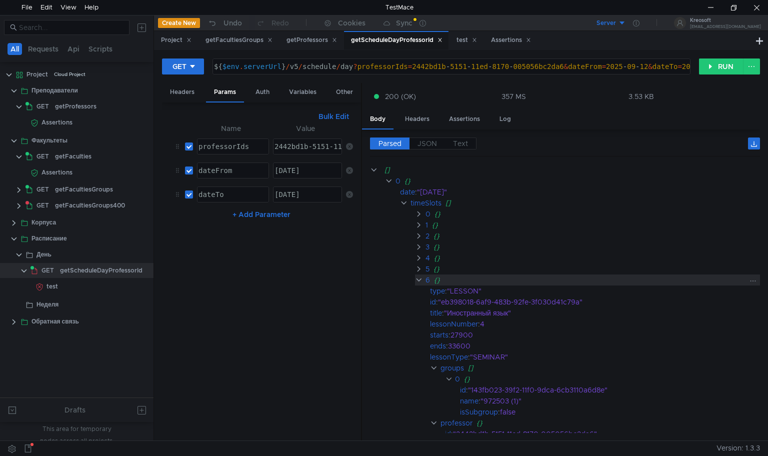
click at [418, 277] on clr-icon at bounding box center [419, 280] width 8 height 8
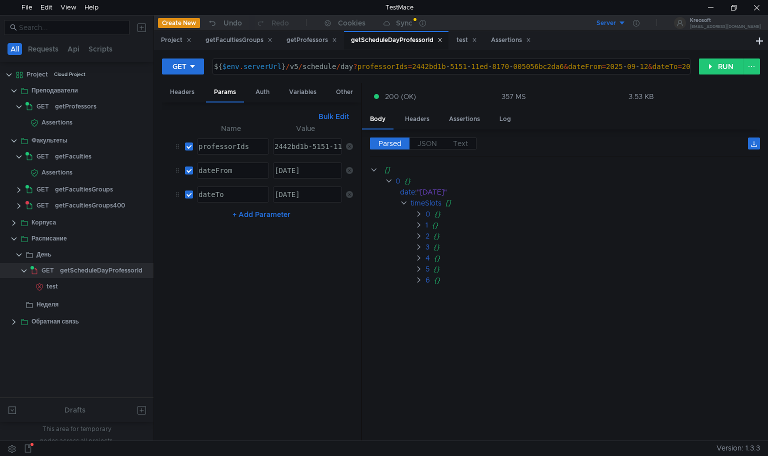
click at [288, 148] on div "2442bd1b-5151-11ed-8170-005056bc2da6" at bounding box center [350, 155] width 155 height 24
type textarea "2442bd1b-5151-11ed-8170-005056bc2da6"
type textarea "2025-09-12"
click at [301, 167] on div "2025-09-12" at bounding box center [307, 179] width 69 height 24
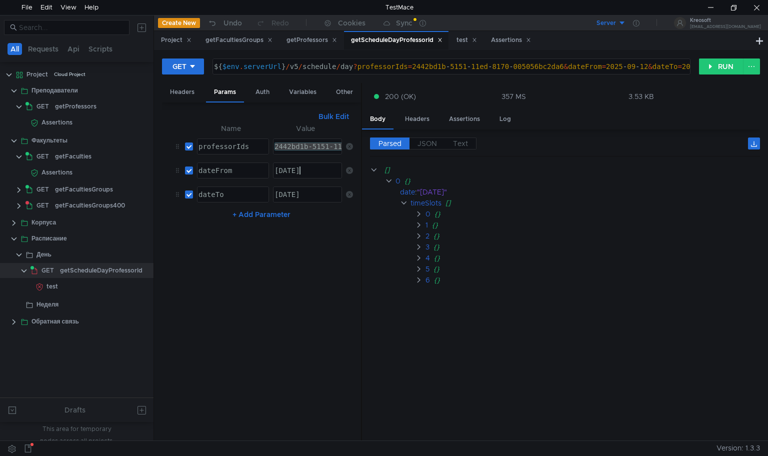
click at [301, 167] on div "2025-09-12" at bounding box center [307, 179] width 69 height 24
type textarea "[DATE]"
click at [292, 196] on div "[DATE]" at bounding box center [307, 203] width 69 height 24
click at [701, 70] on button "RUN" at bounding box center [721, 67] width 45 height 16
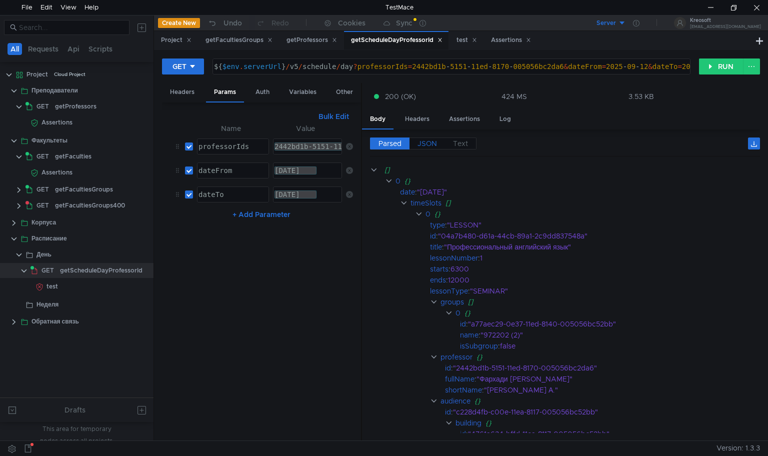
click at [428, 145] on span "JSON" at bounding box center [428, 143] width 20 height 9
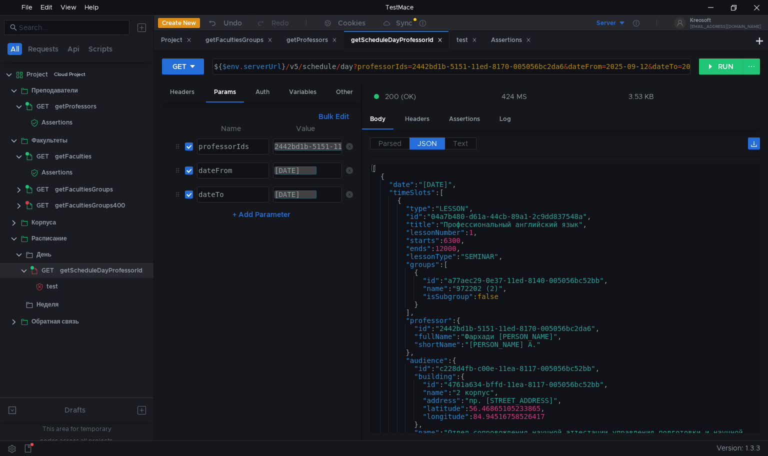
click at [483, 244] on div "[ { "date" : "[DATE]" , "timeSlots" : [ { "type" : "LESSON" , "id" : "04a7b480-…" at bounding box center [563, 311] width 386 height 293
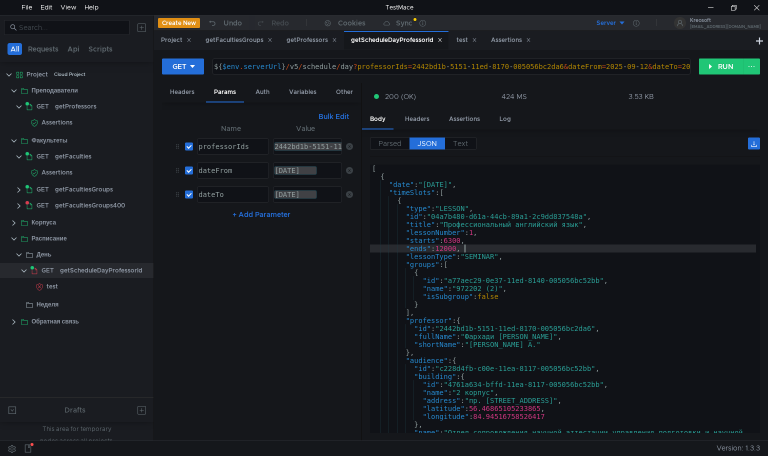
type textarea "} ]"
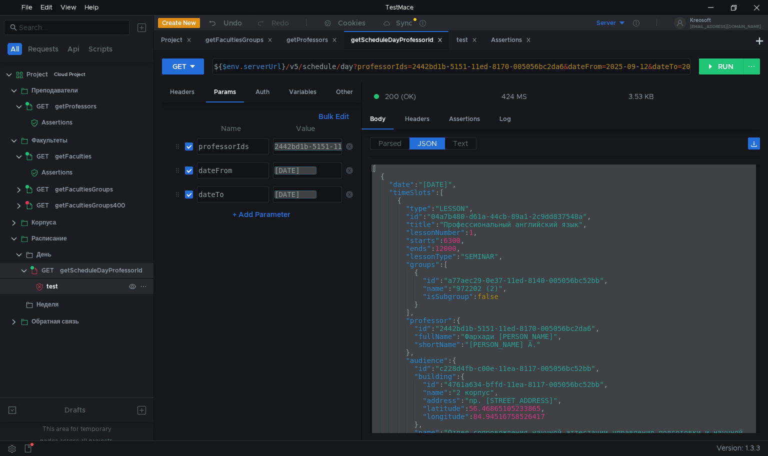
click at [72, 289] on div "test" at bounding box center [86, 286] width 79 height 15
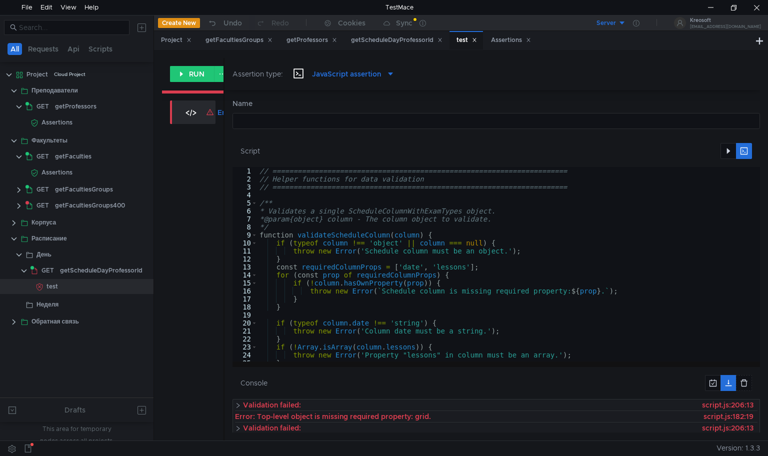
click at [375, 274] on div "// ====================================================================== // He…" at bounding box center [617, 270] width 718 height 207
click at [281, 228] on div "// ====================================================================== // He…" at bounding box center [617, 270] width 718 height 207
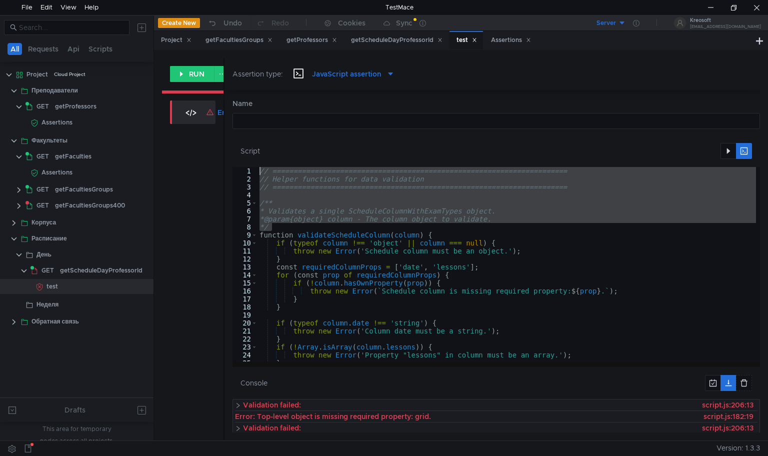
drag, startPoint x: 281, startPoint y: 228, endPoint x: 250, endPoint y: 164, distance: 71.6
click at [250, 164] on div "Script */ 1 2 3 4 5 6 7 8 9 10 11 12 13 14 15 16 17 18 19 20 21 22 23 24 25 26 …" at bounding box center [497, 248] width 528 height 227
type textarea "// ====================================================================== // He…"
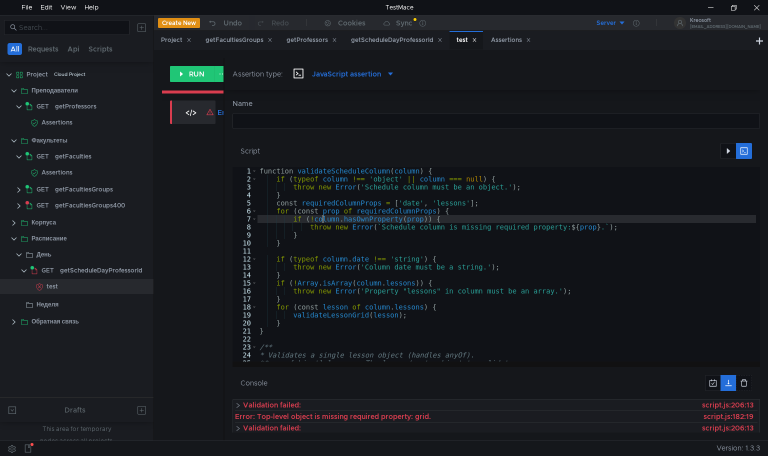
click at [322, 222] on div "function validateScheduleColumn ( column ) { if ( typeof column !== 'object' ||…" at bounding box center [617, 270] width 718 height 207
type textarea "throw e; // This will cause the TestMace test to fail. }"
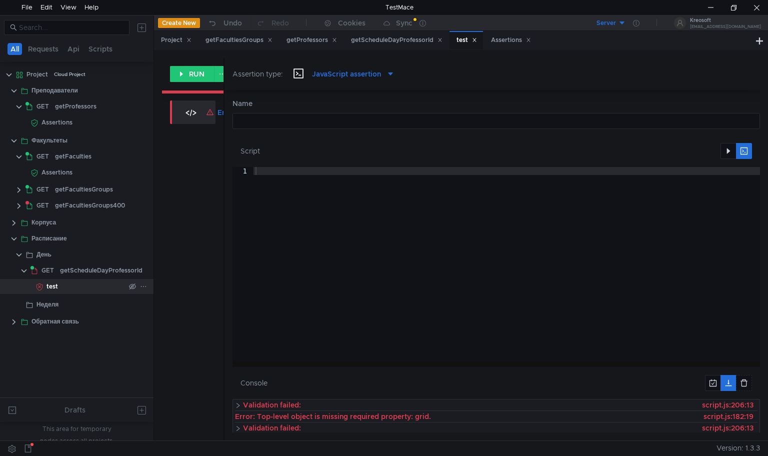
click at [144, 285] on icon at bounding box center [143, 286] width 7 height 7
click at [157, 296] on app-tour-anchor "Remove node" at bounding box center [180, 300] width 47 height 12
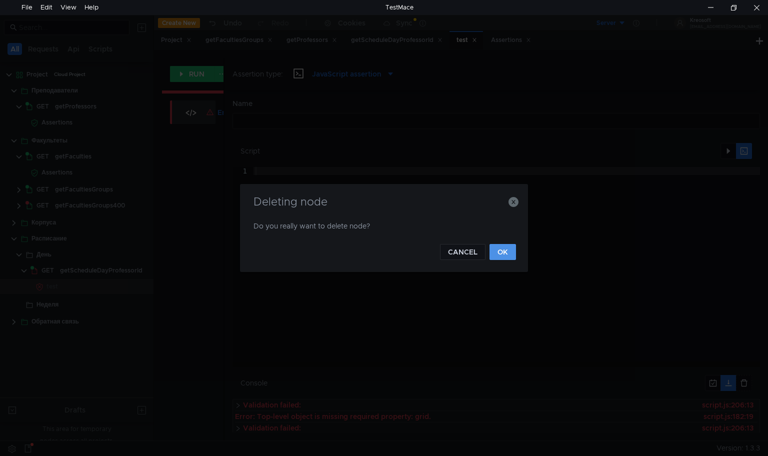
click at [496, 253] on button "OK" at bounding box center [503, 252] width 27 height 16
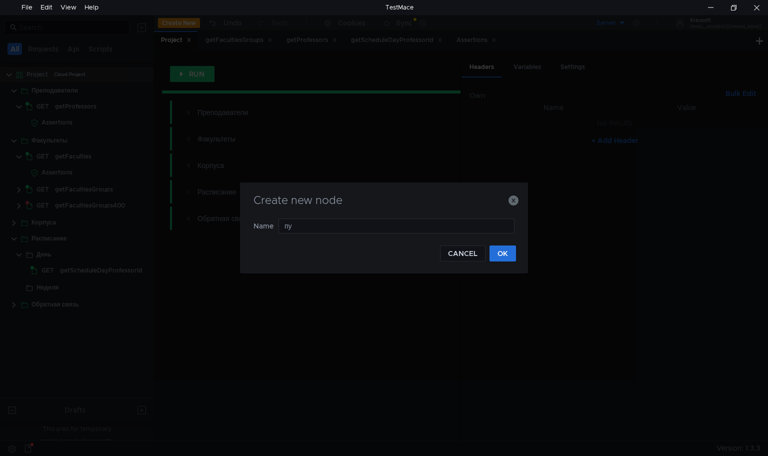
type input "п"
type input "getScheduleWeekProfessorIds"
click at [498, 260] on button "OK" at bounding box center [503, 254] width 27 height 16
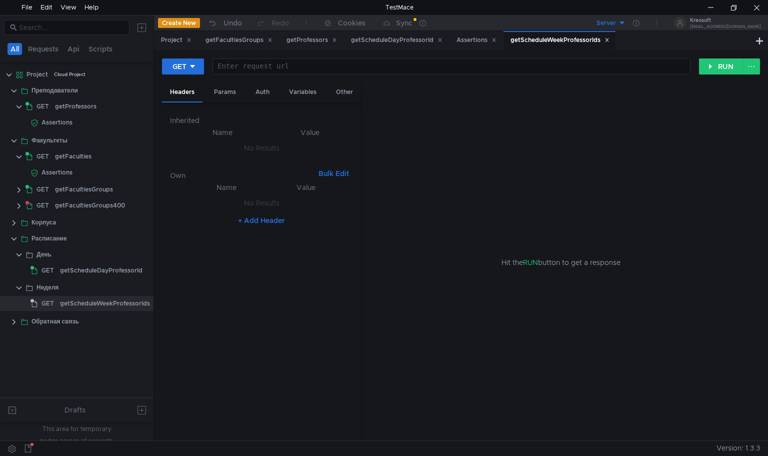
click at [301, 66] on div at bounding box center [450, 75] width 477 height 24
click at [334, 64] on div "${ $env . serverUrl } / v5 / schedule / week" at bounding box center [450, 75] width 477 height 24
type textarea "${$env.serverUrl}/v5/schedule/week"
click at [222, 92] on div "Params" at bounding box center [225, 92] width 38 height 19
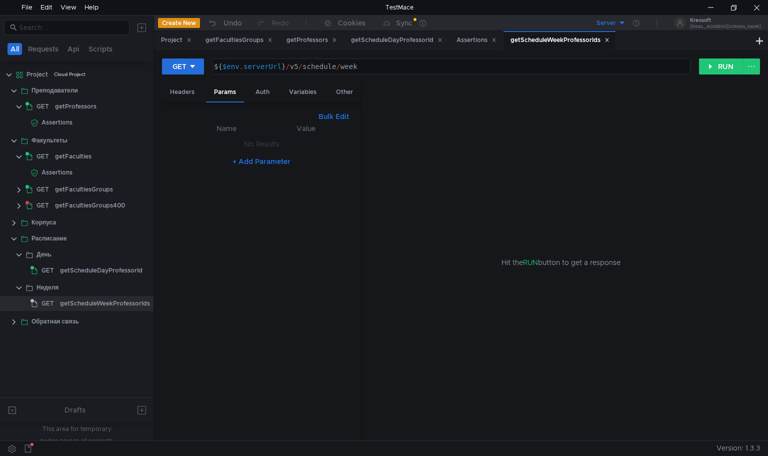
click at [249, 166] on button "+ Add Parameter" at bounding box center [262, 162] width 66 height 12
click at [236, 151] on div at bounding box center [232, 155] width 71 height 24
type textarea "dateFrom"
click at [314, 146] on div at bounding box center [307, 155] width 69 height 24
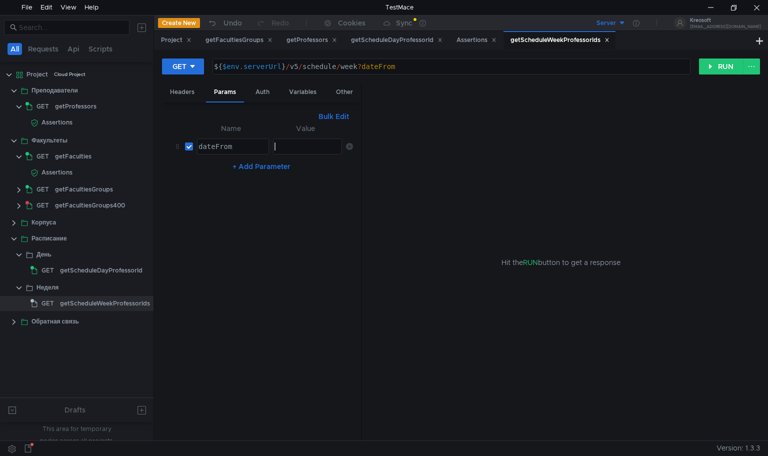
type textarea "D"
click at [280, 163] on button "+ Add Parameter" at bounding box center [262, 167] width 66 height 12
click at [246, 172] on div at bounding box center [232, 179] width 71 height 24
type textarea "dateTo"
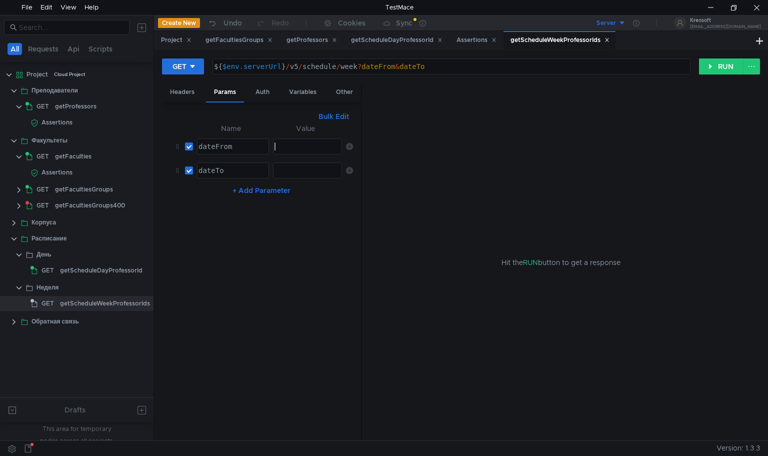
click at [284, 147] on div at bounding box center [307, 155] width 69 height 24
type textarea "2025-08-09"
click at [301, 167] on div at bounding box center [307, 179] width 69 height 24
type textarea "2025-09-14"
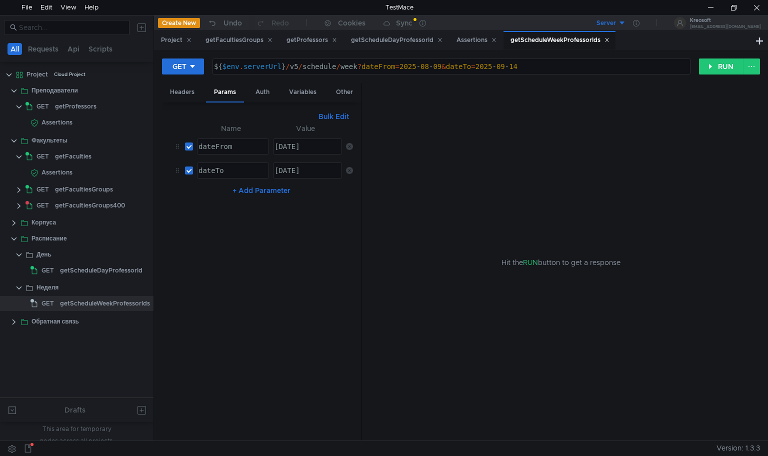
click at [278, 187] on button "+ Add Parameter" at bounding box center [262, 191] width 66 height 12
click at [258, 192] on div at bounding box center [232, 203] width 71 height 24
type textarea "professorIdss"
click at [300, 196] on div at bounding box center [307, 203] width 69 height 24
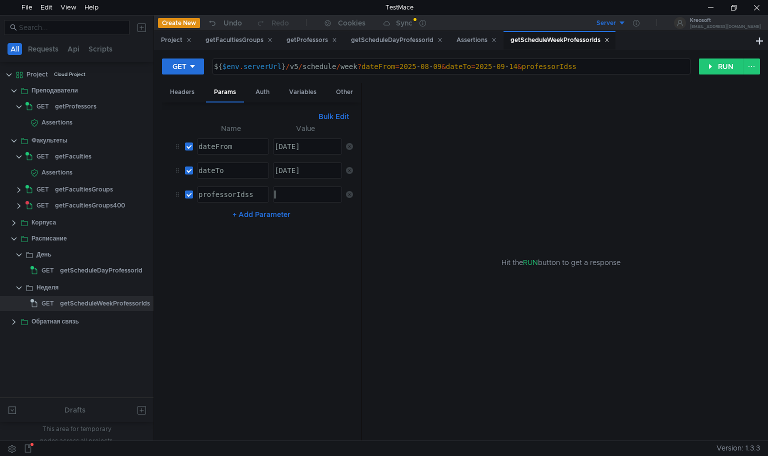
click at [254, 196] on div "professorIdss" at bounding box center [232, 203] width 71 height 24
type textarea "professorIds"
click at [314, 196] on div at bounding box center [307, 203] width 69 height 24
paste textarea "2442bd1b-5151-11ed-8170-005056bc2da6"
type textarea "2442bd1b-5151-11ed-8170-005056bc2da6"
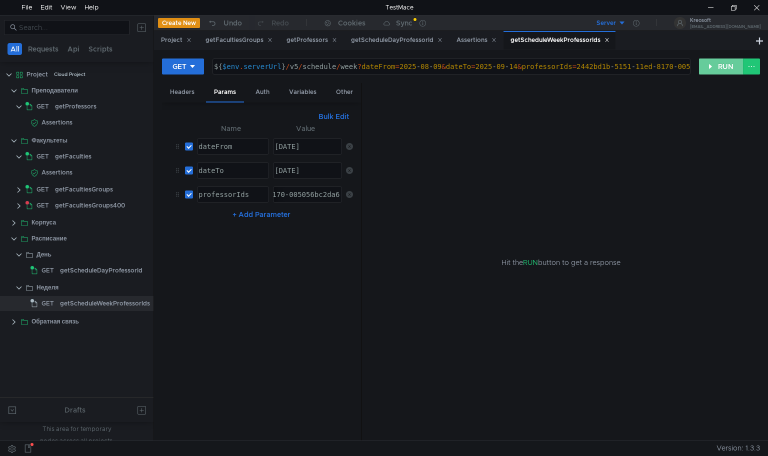
click at [718, 68] on button "RUN" at bounding box center [721, 67] width 45 height 16
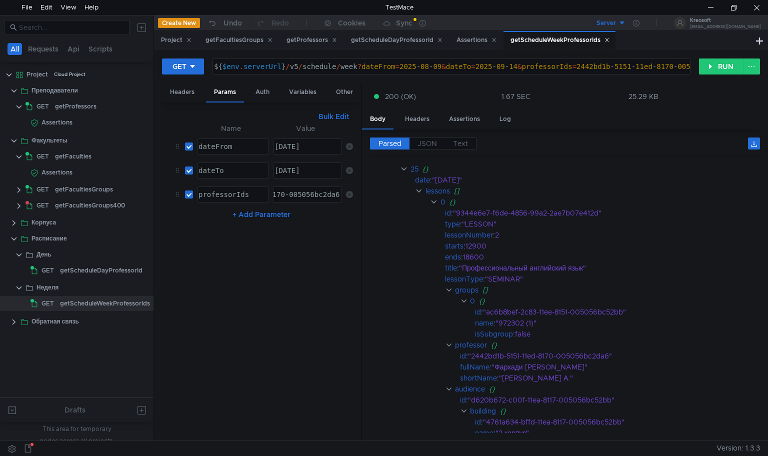
scroll to position [1565, 0]
click at [442, 125] on div "Assertions" at bounding box center [464, 119] width 47 height 19
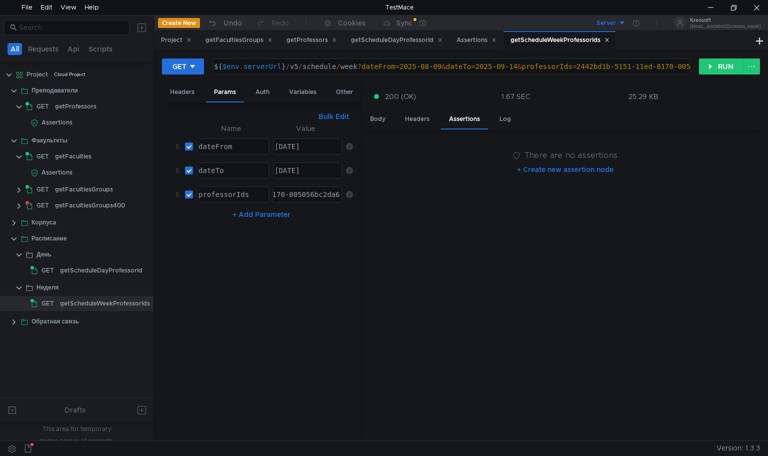
click at [529, 172] on button "+ Create new assertion node" at bounding box center [565, 170] width 113 height 16
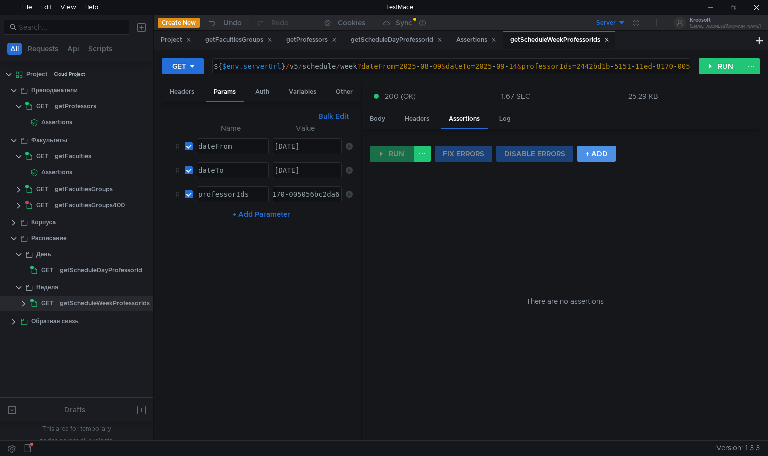
click at [597, 159] on button "+ ADD" at bounding box center [597, 154] width 39 height 16
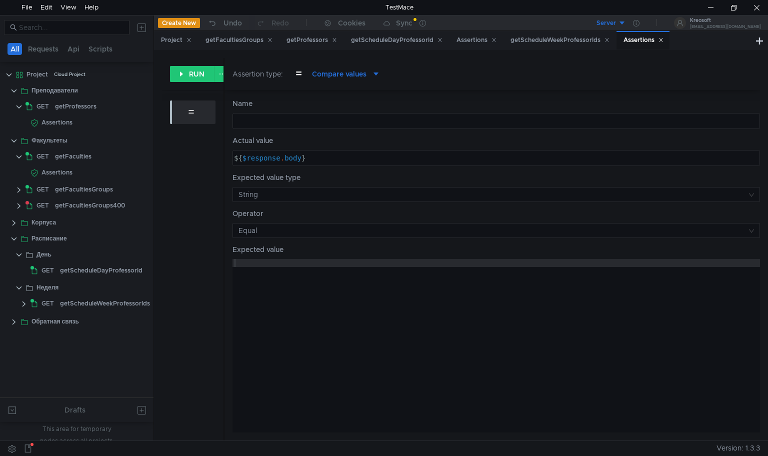
click at [352, 76] on span "Compare values" at bounding box center [339, 74] width 55 height 11
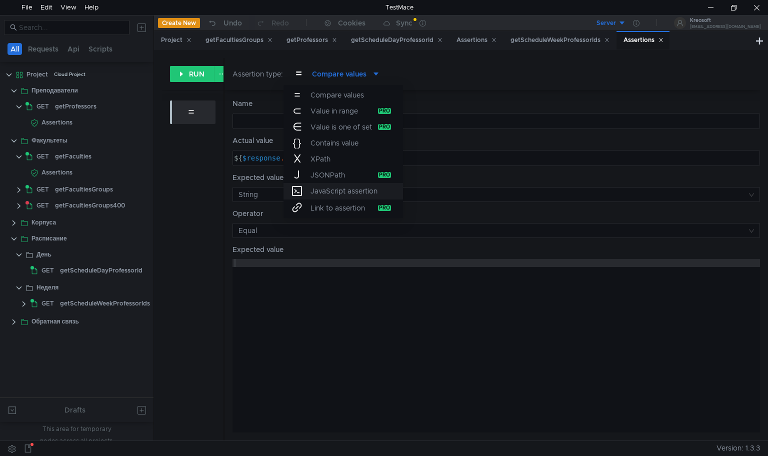
click at [348, 187] on span "JavaScript assertion" at bounding box center [344, 191] width 67 height 11
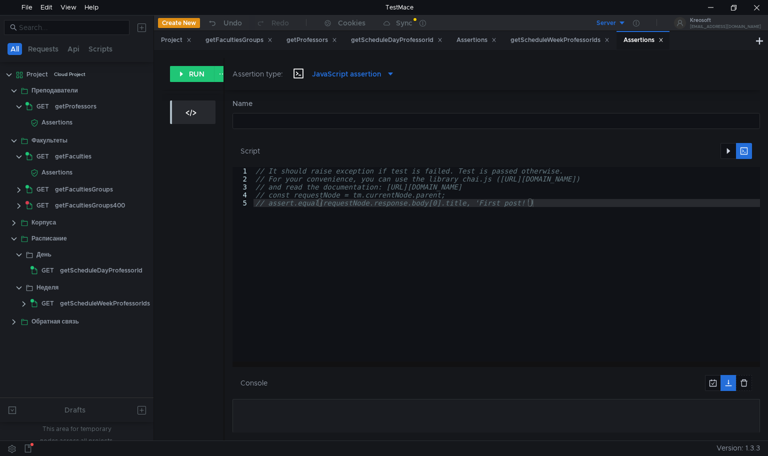
click at [330, 261] on div "// It should raise exception if test is failed. Test is passed otherwise. // Fo…" at bounding box center [507, 272] width 507 height 211
type textarea "// const requestNode = tm.currentNode.parent; // assert.equal(requestNode.respo…"
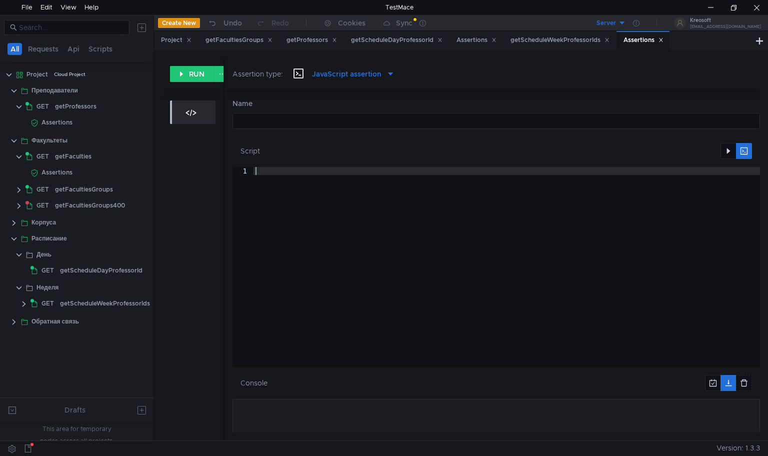
paste textarea "}"
type textarea "}"
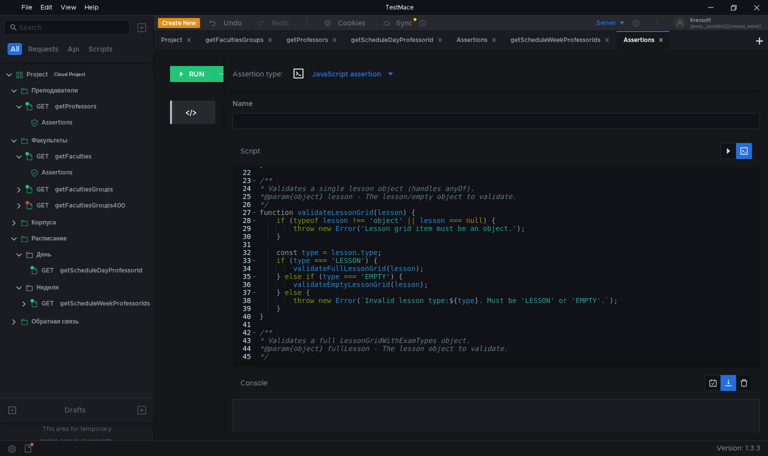
scroll to position [166, 0]
click at [725, 150] on button "button" at bounding box center [729, 151] width 16 height 16
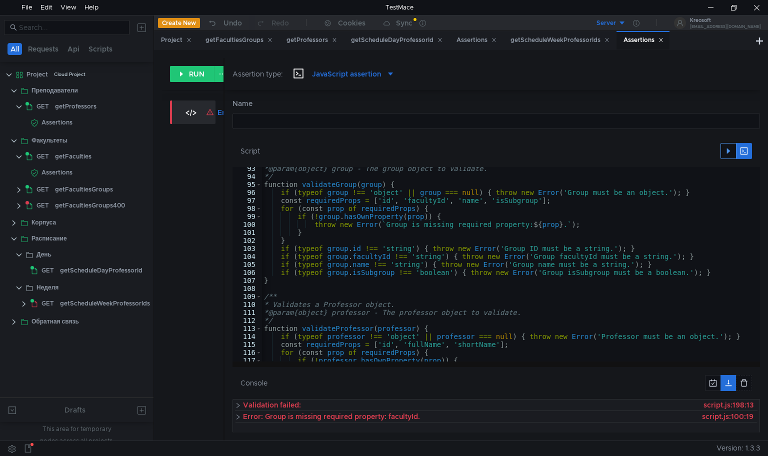
scroll to position [731, 0]
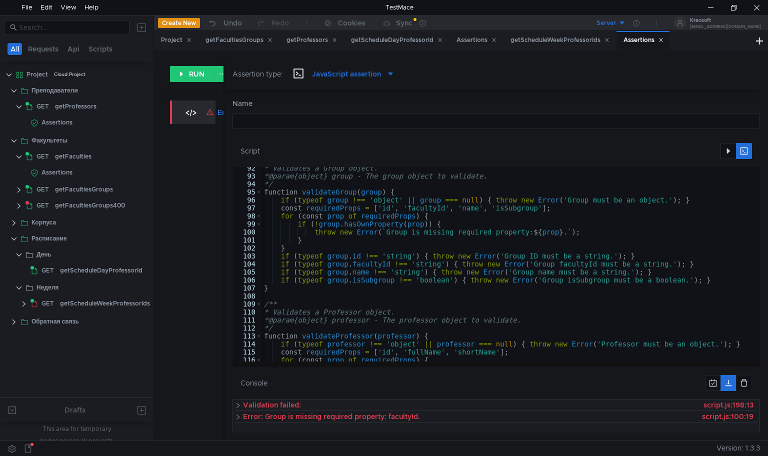
click at [225, 189] on div "Name הההההההההההההההההההההההההההההההההההההההההההההההההההההההההההההההההההההההההה…" at bounding box center [493, 265] width 536 height 351
click at [223, 188] on div "custom script Errors (1)" at bounding box center [193, 267] width 62 height 348
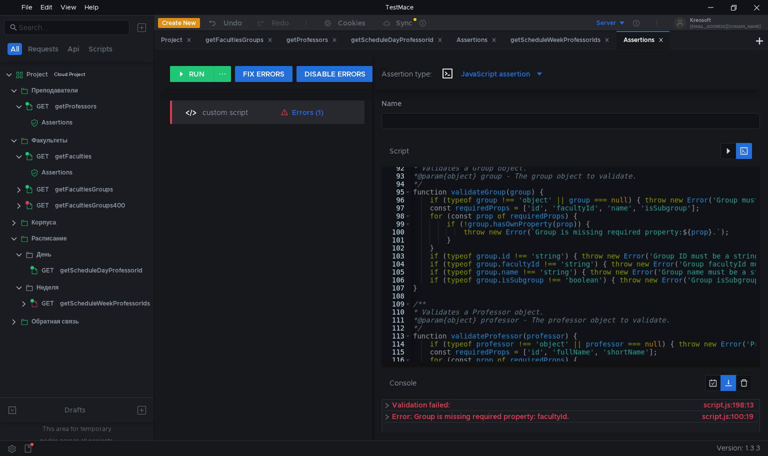
drag, startPoint x: 224, startPoint y: 188, endPoint x: 432, endPoint y: 239, distance: 214.2
click at [374, 239] on div at bounding box center [373, 249] width 1 height 383
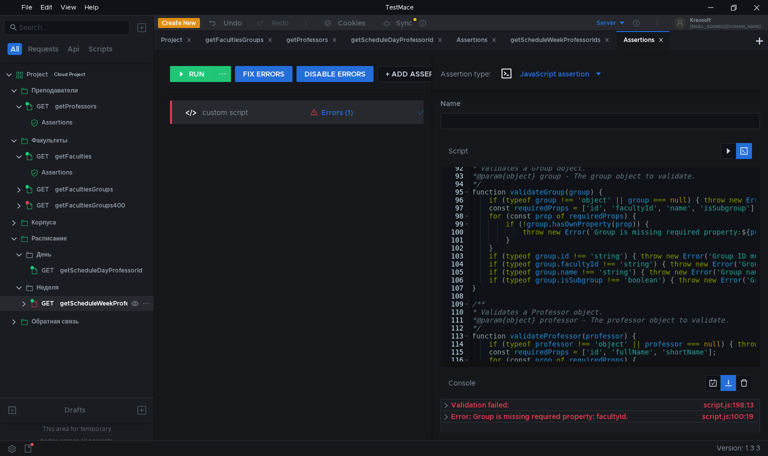
click at [117, 307] on div "getScheduleWeekProfessorIds" at bounding box center [105, 303] width 90 height 15
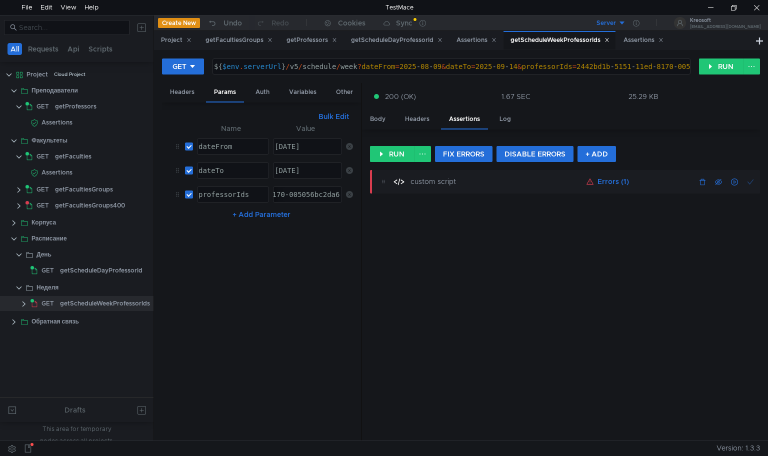
click at [444, 180] on div "custom script" at bounding box center [434, 181] width 46 height 9
click at [706, 70] on button "RUN" at bounding box center [721, 67] width 45 height 16
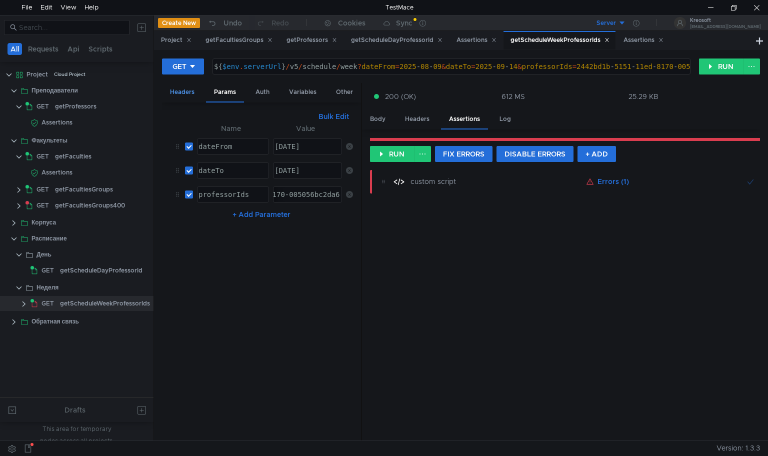
click at [183, 86] on div "Headers" at bounding box center [182, 92] width 41 height 19
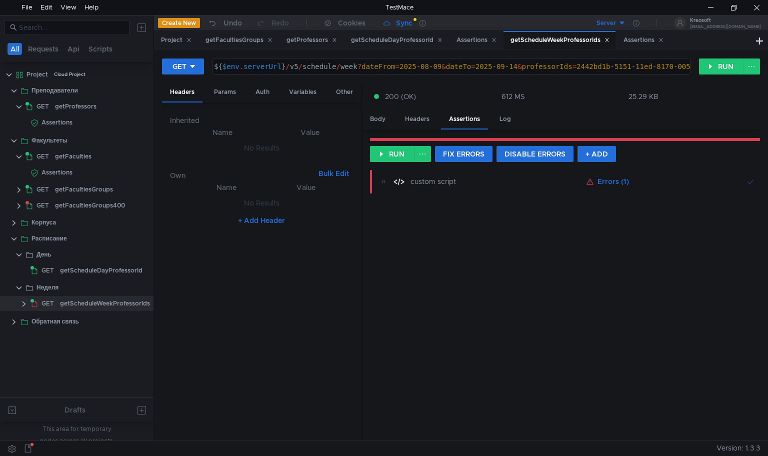
click at [397, 17] on app-sync-button "Sync" at bounding box center [398, 23] width 43 height 15
click at [272, 43] on icon at bounding box center [270, 40] width 5 height 5
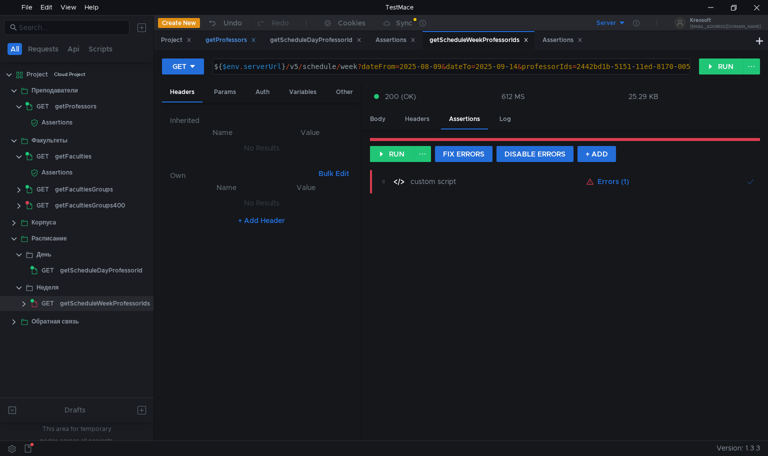
click at [255, 38] on icon at bounding box center [253, 40] width 5 height 5
click at [294, 38] on icon at bounding box center [294, 40] width 5 height 5
click at [246, 37] on div "Assertions" at bounding box center [226, 40] width 40 height 11
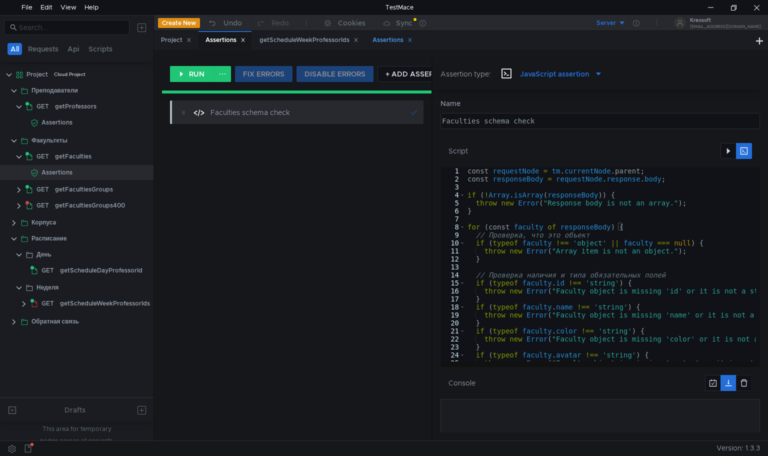
click at [413, 40] on icon at bounding box center [410, 40] width 5 height 5
click at [302, 42] on div "getScheduleWeekProfessorIds" at bounding box center [309, 40] width 99 height 11
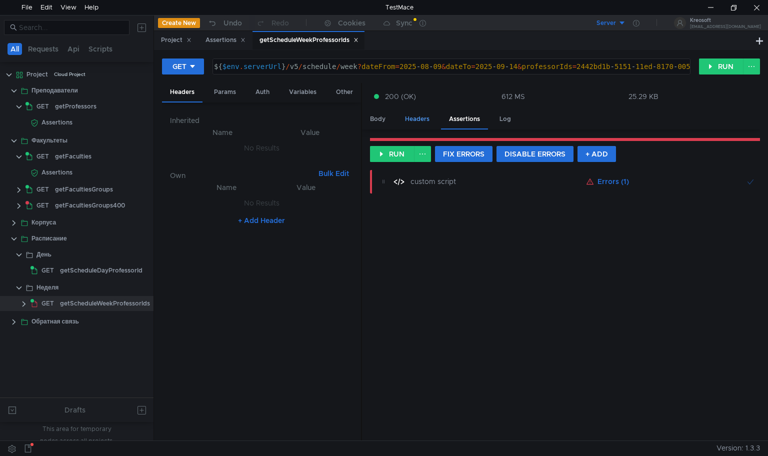
click at [406, 116] on div "Headers" at bounding box center [417, 119] width 41 height 19
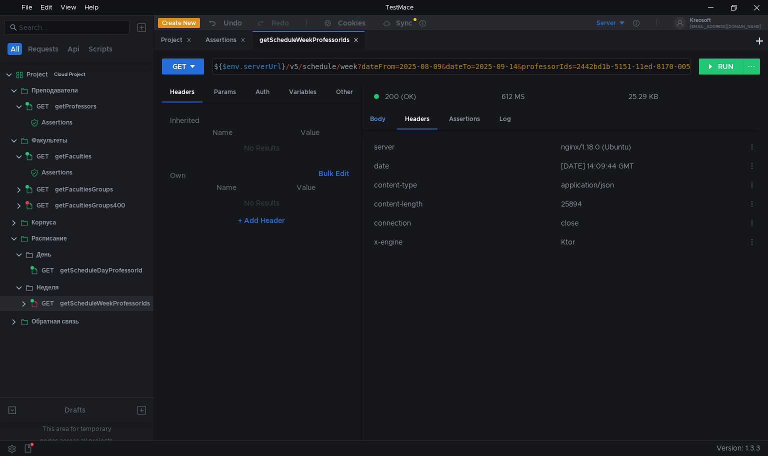
click at [384, 117] on div "Body" at bounding box center [378, 119] width 32 height 19
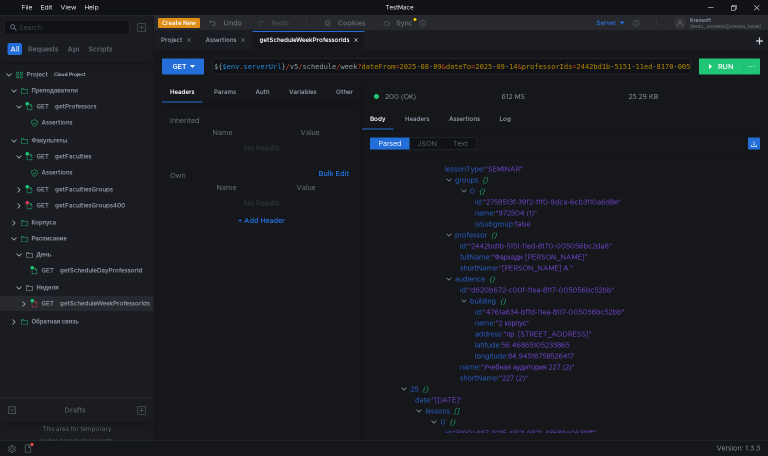
scroll to position [1330, 0]
click at [446, 240] on app-tour-anchor "id : "2442bd1b-5151-11ed-8170-005056bc2da6"" at bounding box center [565, 245] width 390 height 11
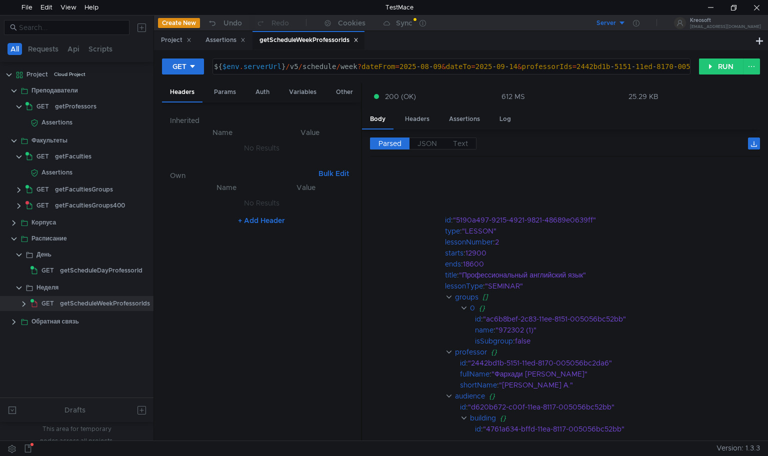
scroll to position [1679, 0]
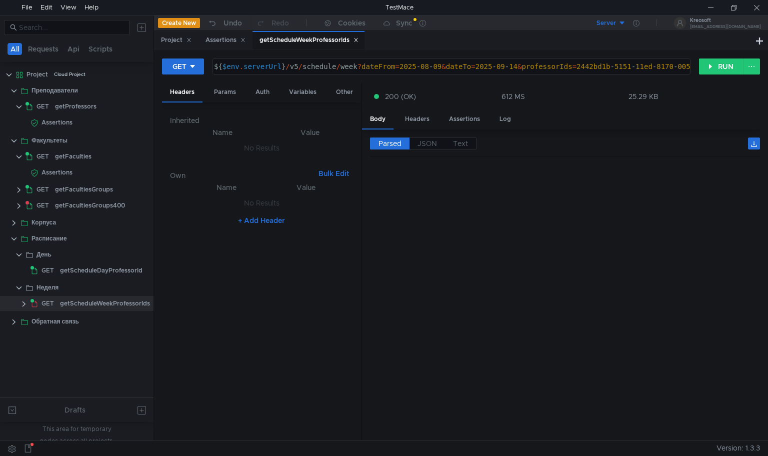
scroll to position [1679, 0]
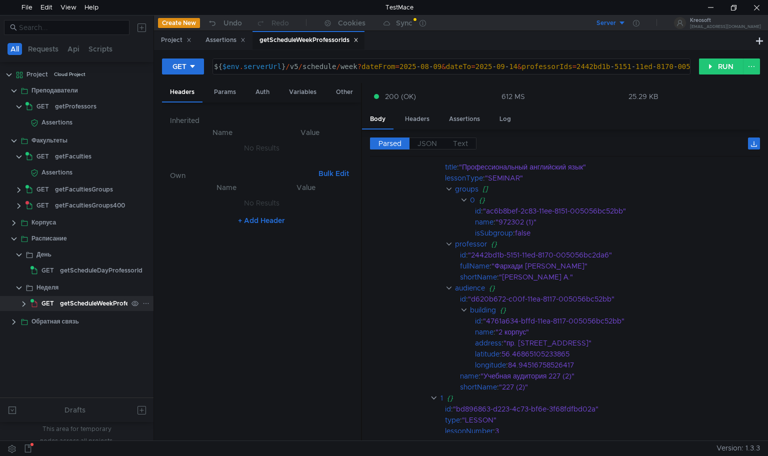
click at [24, 302] on clr-icon at bounding box center [24, 304] width 8 height 8
click at [50, 314] on div "Assertions" at bounding box center [62, 319] width 31 height 15
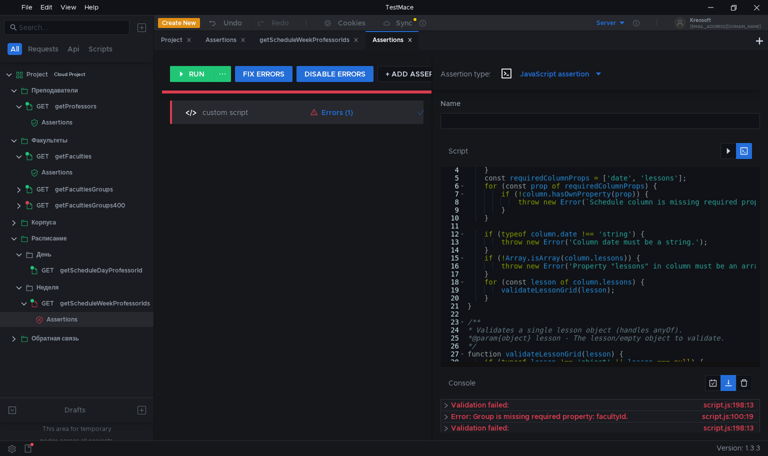
scroll to position [25, 0]
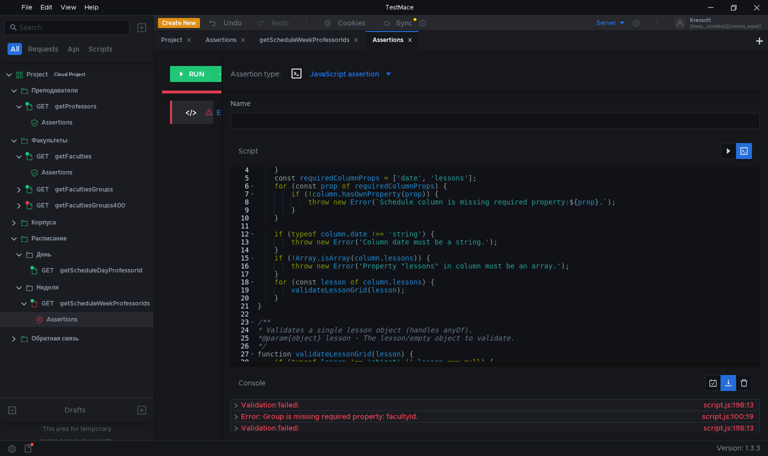
drag, startPoint x: 432, startPoint y: 309, endPoint x: 221, endPoint y: 281, distance: 213.0
click at [221, 281] on as-split "RUN FIX ERRORS DISABLE ERRORS + ADD ASSERTION custom script Errors (1) Assertio…" at bounding box center [461, 249] width 598 height 383
type textarea "}"
click at [428, 276] on div "} const requiredColumnProps = [ 'date' , 'lessons' ] ; for ( const prop of requ…" at bounding box center [615, 269] width 718 height 207
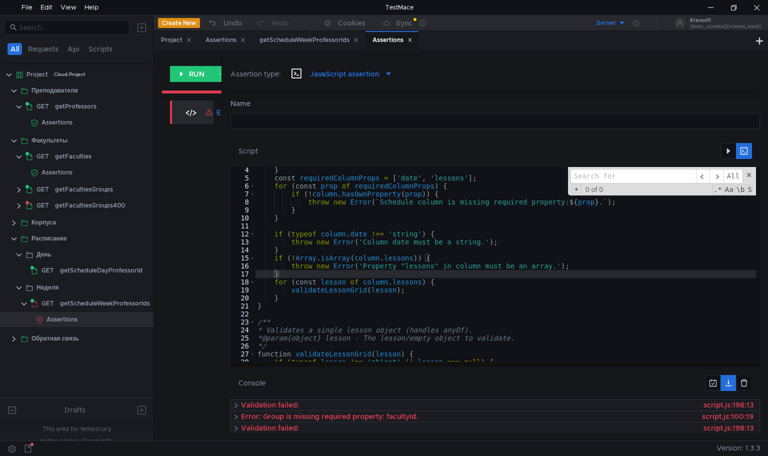
type input "ч"
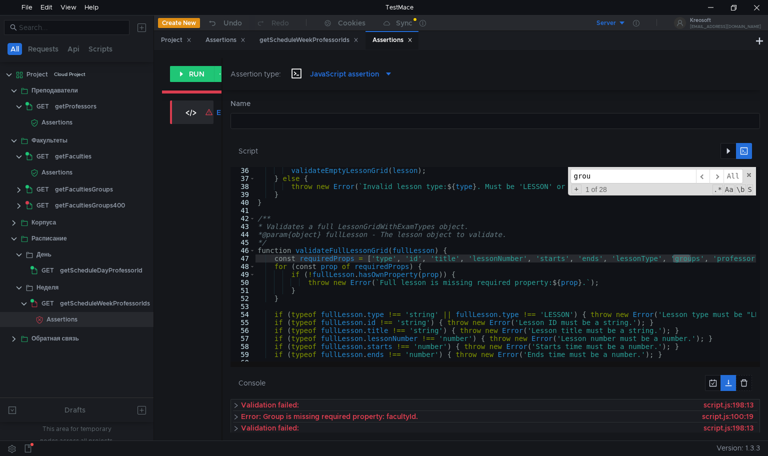
scroll to position [280, 0]
click at [714, 176] on span "​" at bounding box center [717, 176] width 14 height 15
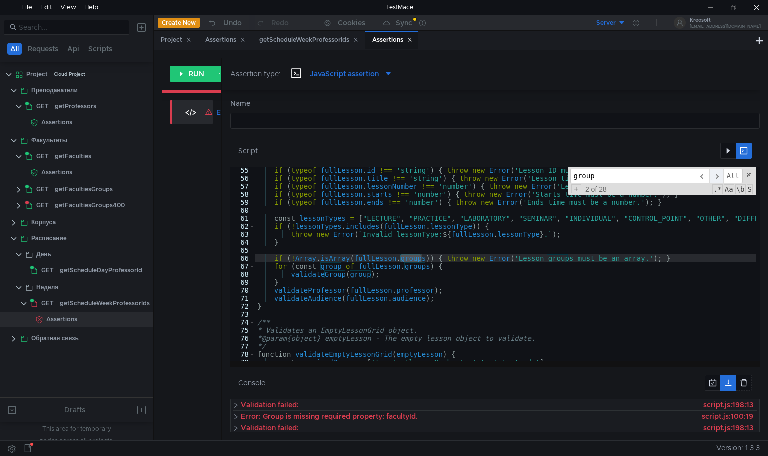
click at [714, 176] on span "​" at bounding box center [717, 176] width 14 height 15
drag, startPoint x: 654, startPoint y: 182, endPoint x: 552, endPoint y: 170, distance: 102.8
click at [552, 170] on div "if ( typeof fullLesson . id !== 'string' ) { throw new Error ( 'Lesson ID must …" at bounding box center [506, 264] width 501 height 195
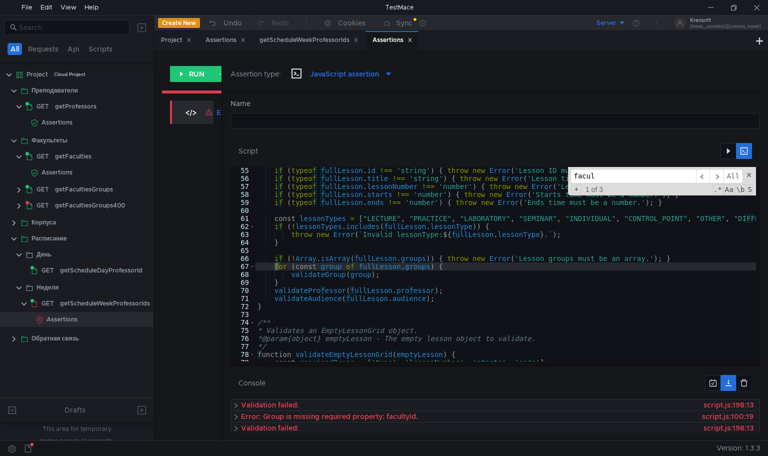
scroll to position [680, 0]
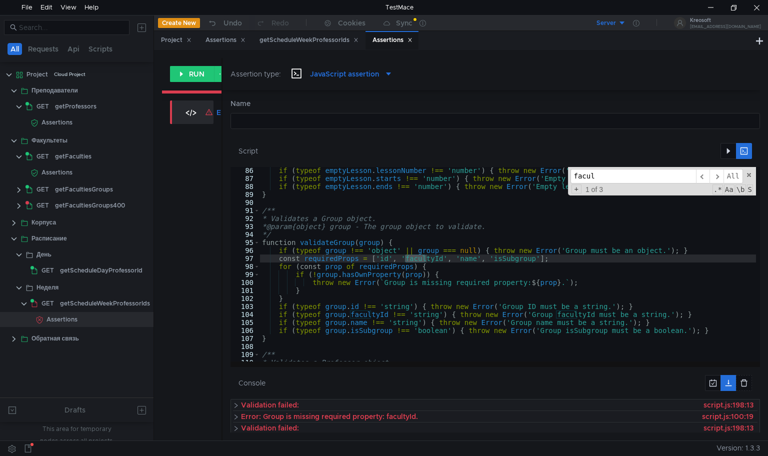
type input "facula"
click at [605, 176] on input "facula" at bounding box center [634, 176] width 126 height 15
paste input "facultyId"
type input "facultyId"
click at [447, 257] on div "if ( typeof emptyLesson . lessonNumber !== 'number' ) { throw new Error ( 'Empt…" at bounding box center [619, 270] width 718 height 207
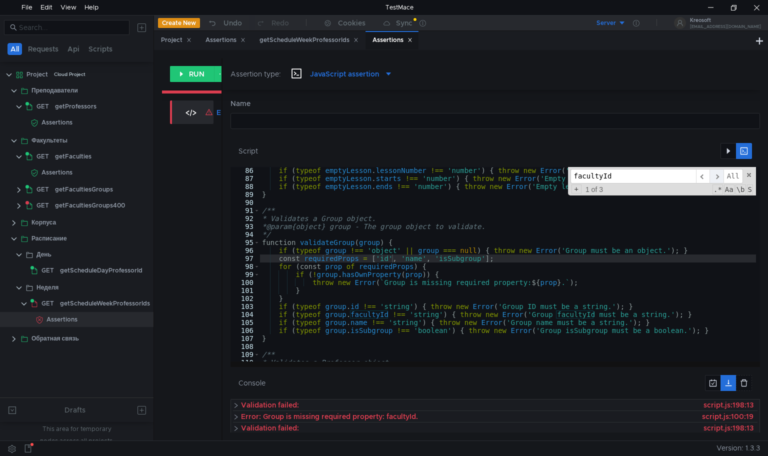
click at [719, 170] on span "​" at bounding box center [717, 176] width 14 height 15
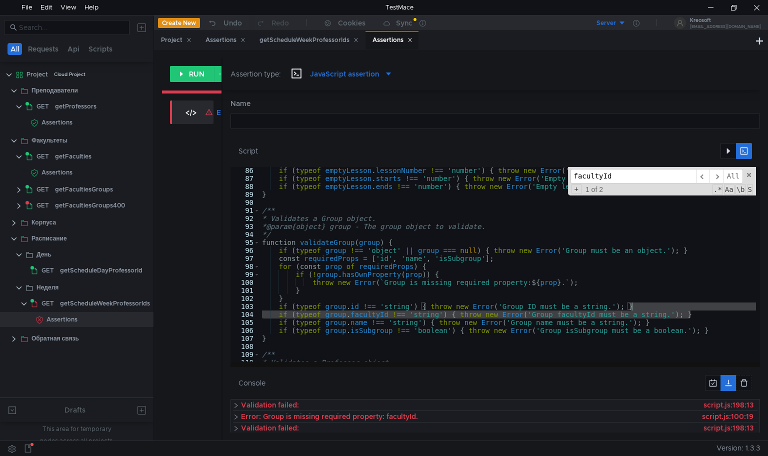
drag, startPoint x: 692, startPoint y: 314, endPoint x: 692, endPoint y: 308, distance: 6.0
click at [692, 308] on div "if ( typeof emptyLesson . lessonNumber !== 'number' ) { throw new Error ( 'Empt…" at bounding box center [619, 270] width 718 height 207
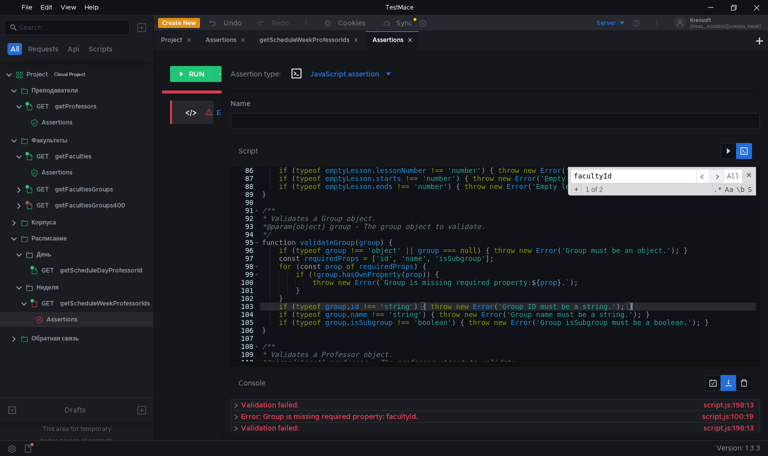
click at [719, 172] on span "​" at bounding box center [717, 176] width 14 height 15
click at [751, 174] on span at bounding box center [749, 175] width 7 height 7
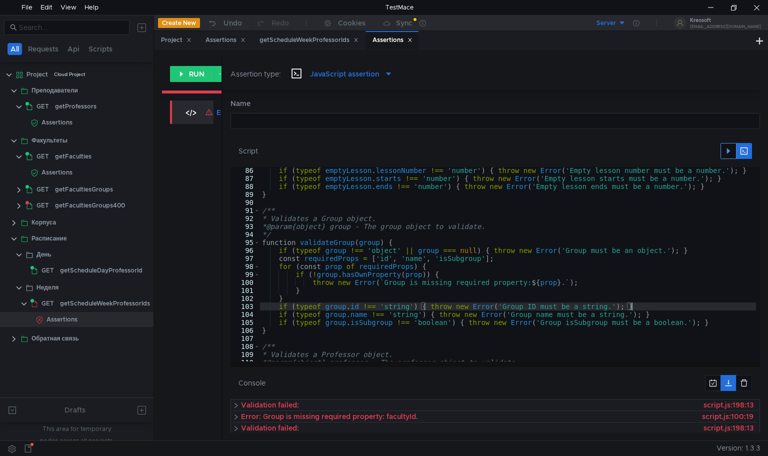
click at [730, 147] on button "button" at bounding box center [729, 151] width 16 height 16
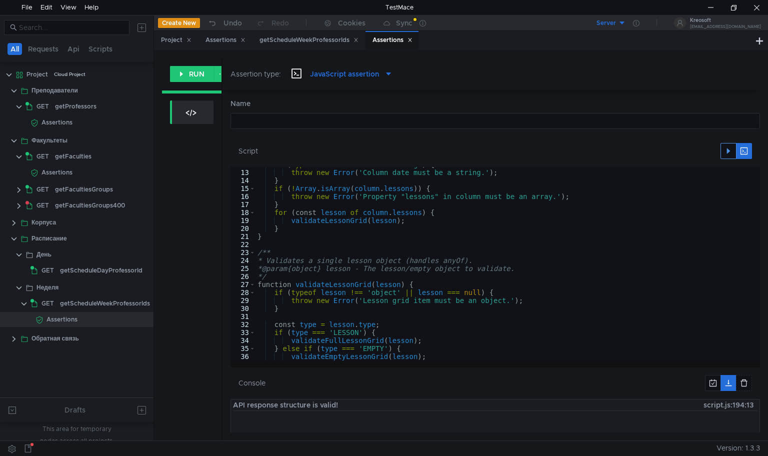
scroll to position [94, 0]
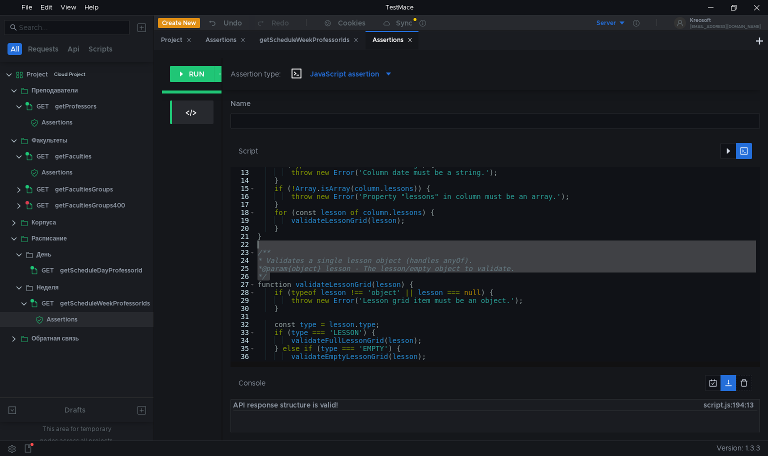
drag, startPoint x: 324, startPoint y: 274, endPoint x: 324, endPoint y: 243, distance: 31.0
click at [324, 243] on div "if ( typeof column . date !== 'string' ) { throw new Error ( 'Column date must …" at bounding box center [615, 264] width 718 height 207
type textarea "/**"
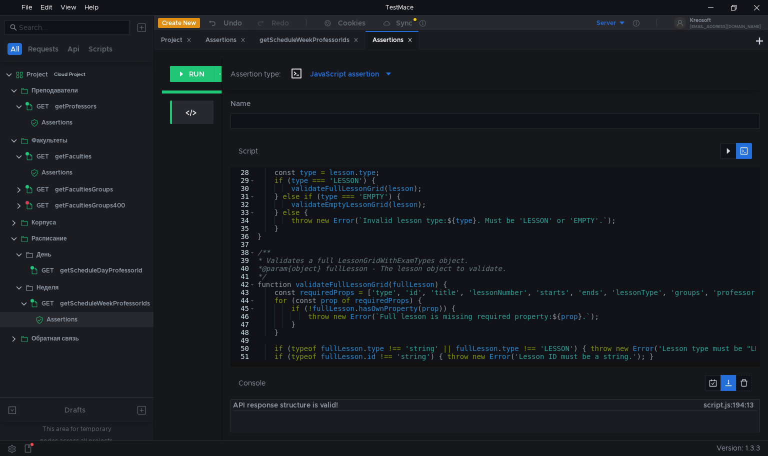
scroll to position [214, 0]
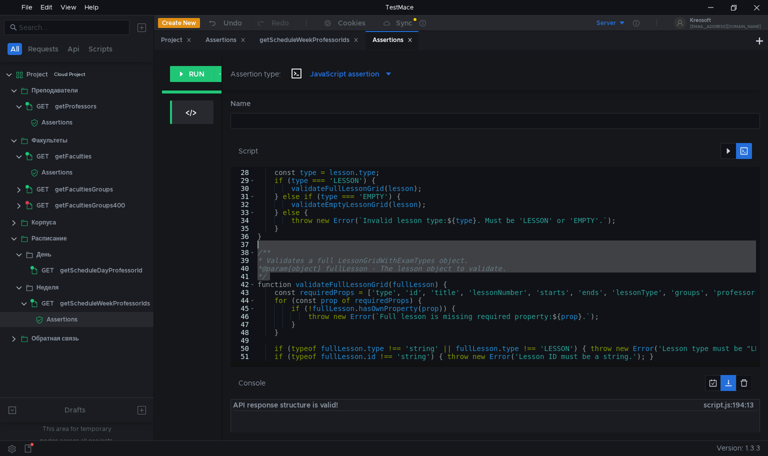
drag, startPoint x: 275, startPoint y: 276, endPoint x: 272, endPoint y: 245, distance: 30.6
click at [272, 245] on div "const type = lesson . type ; if ( type === 'LESSON' ) { validateFullLessonGrid …" at bounding box center [615, 264] width 718 height 207
type textarea "/**"
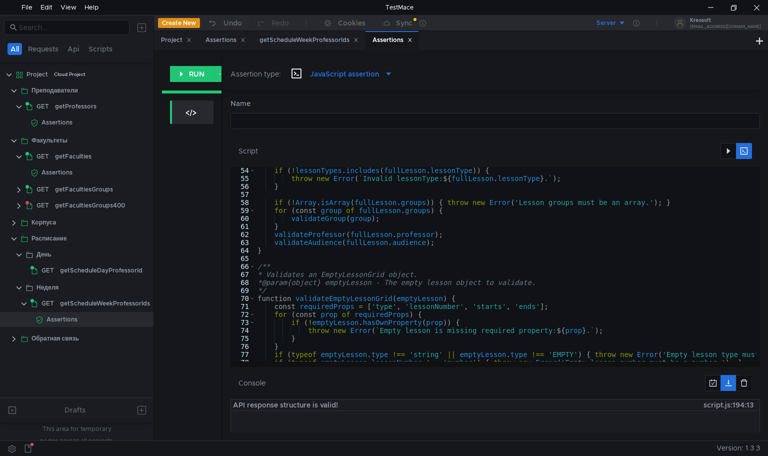
scroll to position [426, 0]
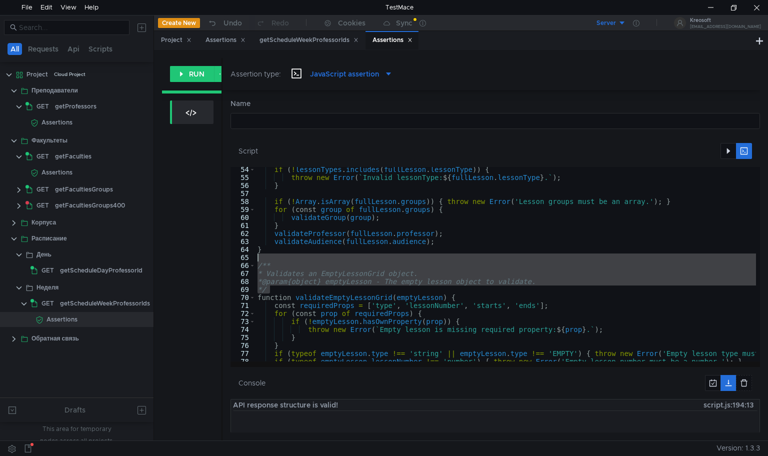
drag, startPoint x: 280, startPoint y: 288, endPoint x: 286, endPoint y: 257, distance: 31.7
click at [286, 257] on div "if ( ! lessonTypes . includes ( fullLesson . lessonType )) { throw new Error ( …" at bounding box center [615, 269] width 718 height 207
type textarea "/**"
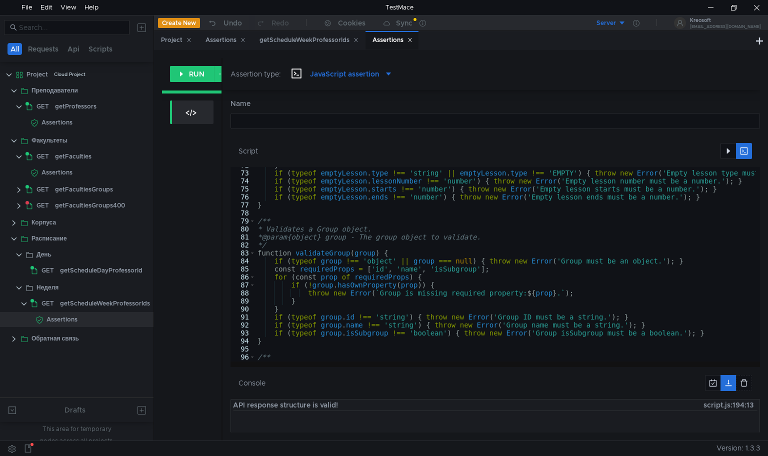
scroll to position [574, 0]
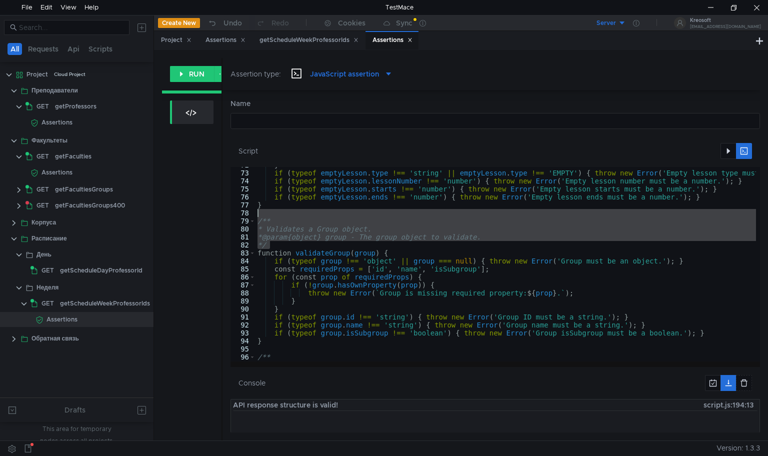
drag, startPoint x: 278, startPoint y: 245, endPoint x: 272, endPoint y: 212, distance: 33.5
click at [272, 212] on div "} if ( typeof emptyLesson . type !== 'string' || emptyLesson . type !== 'EMPTY'…" at bounding box center [615, 264] width 718 height 207
type textarea "/**"
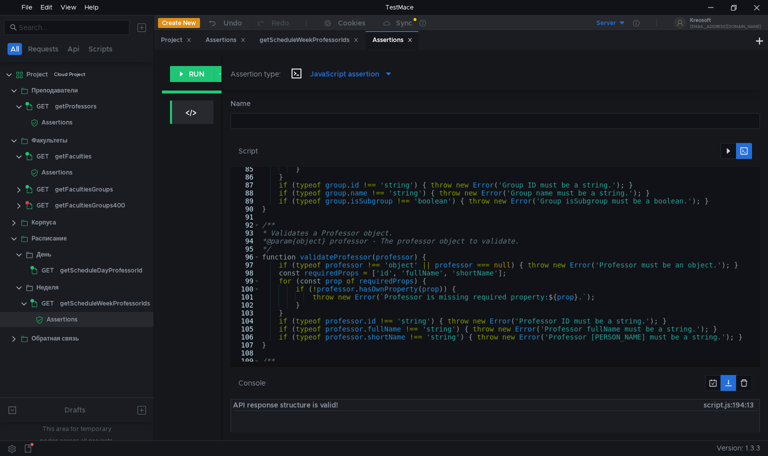
scroll to position [674, 0]
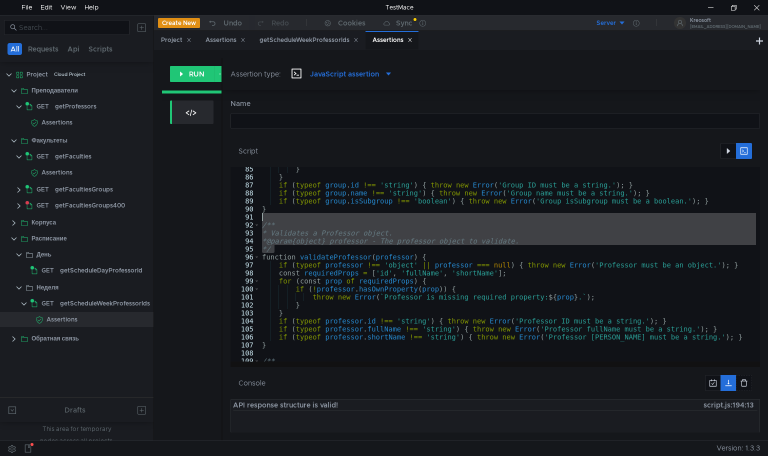
drag, startPoint x: 282, startPoint y: 248, endPoint x: 278, endPoint y: 216, distance: 32.3
click at [278, 216] on div "} } if ( typeof group . id !== 'string' ) { throw new Error ( 'Group ID must be…" at bounding box center [619, 268] width 718 height 207
type textarea "/**"
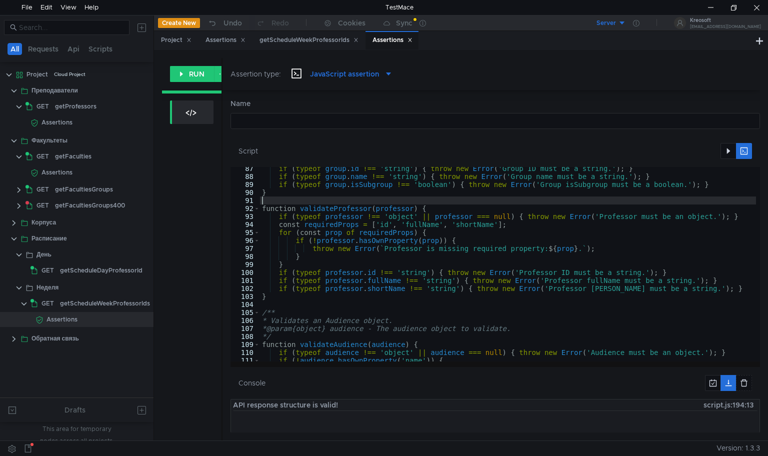
scroll to position [774, 0]
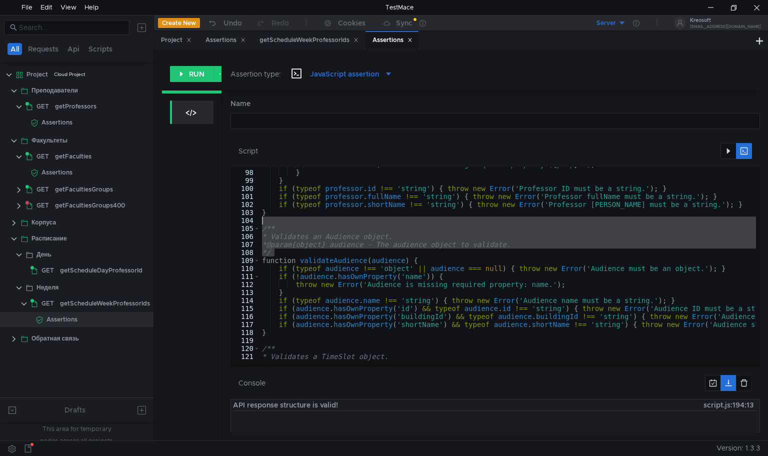
drag, startPoint x: 280, startPoint y: 252, endPoint x: 282, endPoint y: 221, distance: 31.1
click at [282, 221] on div "throw new Error ( ` Professor is missing required property: ${ prop } . ` ) ; }…" at bounding box center [619, 264] width 718 height 207
type textarea "/**"
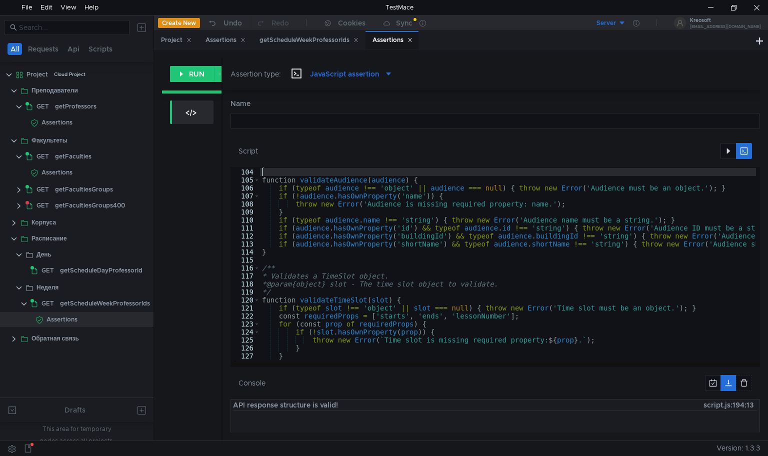
scroll to position [837, 0]
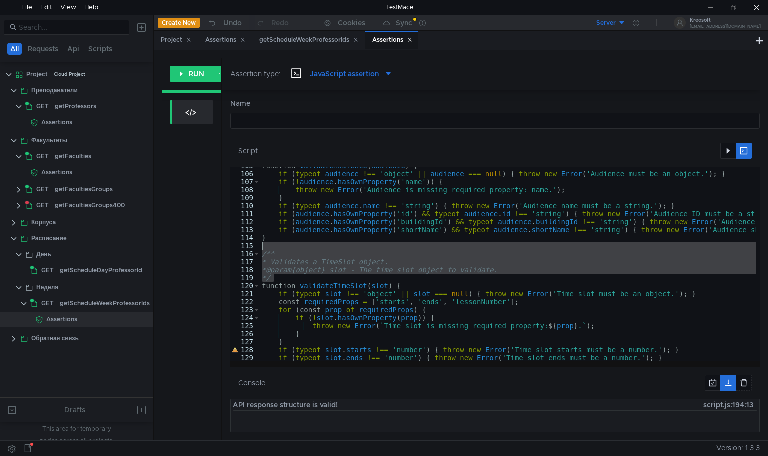
drag, startPoint x: 283, startPoint y: 279, endPoint x: 274, endPoint y: 244, distance: 36.2
click at [274, 244] on div "function validateAudience ( audience ) { if ( typeof audience !== 'object' || a…" at bounding box center [619, 265] width 718 height 207
type textarea "/**"
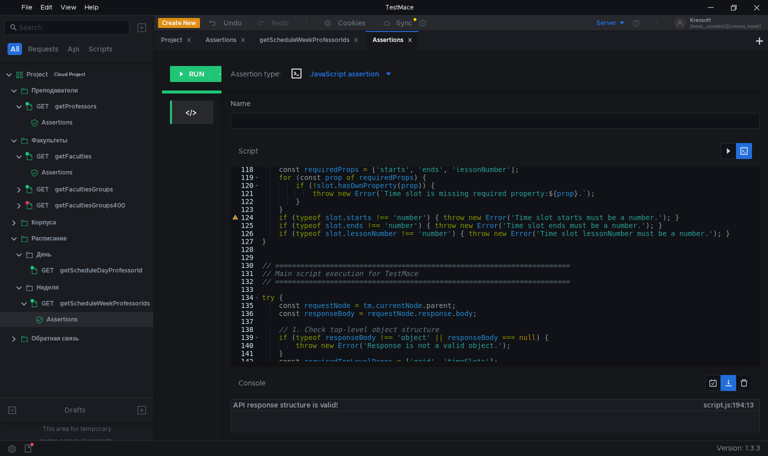
scroll to position [952, 0]
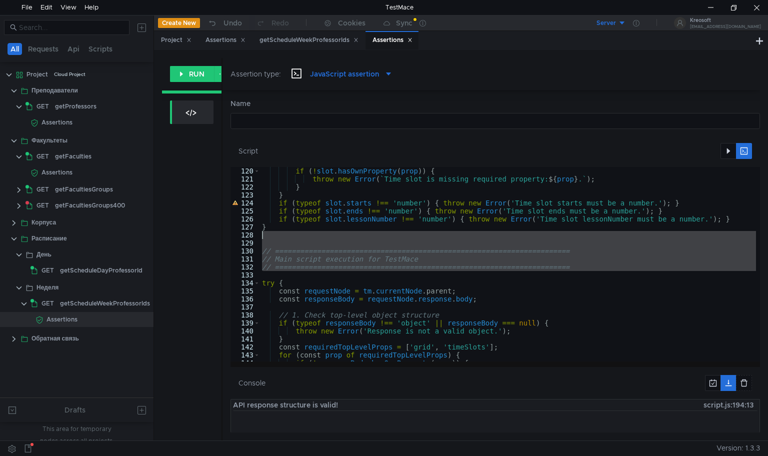
drag, startPoint x: 272, startPoint y: 274, endPoint x: 274, endPoint y: 236, distance: 37.6
click at [274, 236] on div "if ( ! slot . hasOwnProperty ( prop )) { throw new Error ( ` Time slot is missi…" at bounding box center [619, 270] width 718 height 207
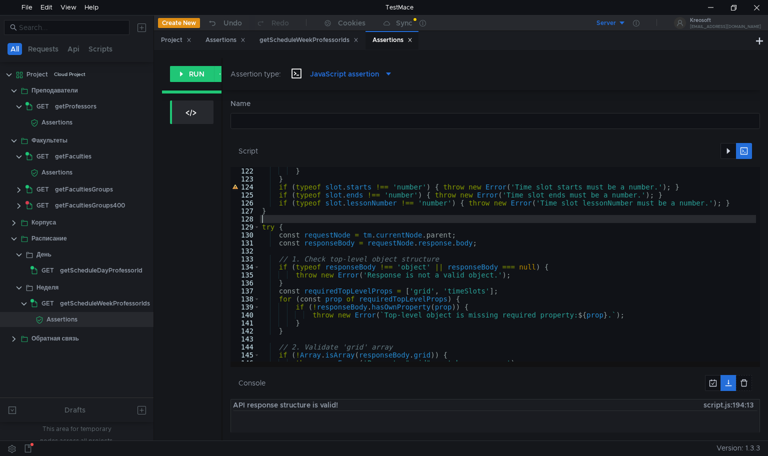
scroll to position [980, 0]
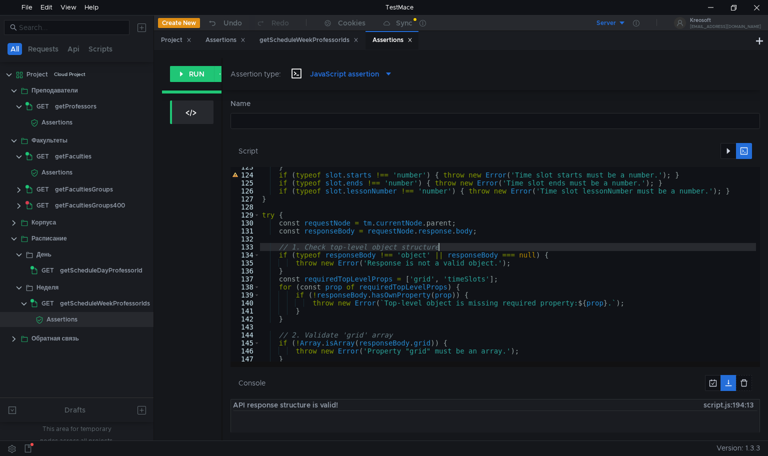
drag, startPoint x: 444, startPoint y: 248, endPoint x: 444, endPoint y: 242, distance: 5.5
click at [444, 242] on div "} if ( typeof slot . starts !== 'number' ) { throw new Error ( 'Time slot start…" at bounding box center [619, 266] width 718 height 207
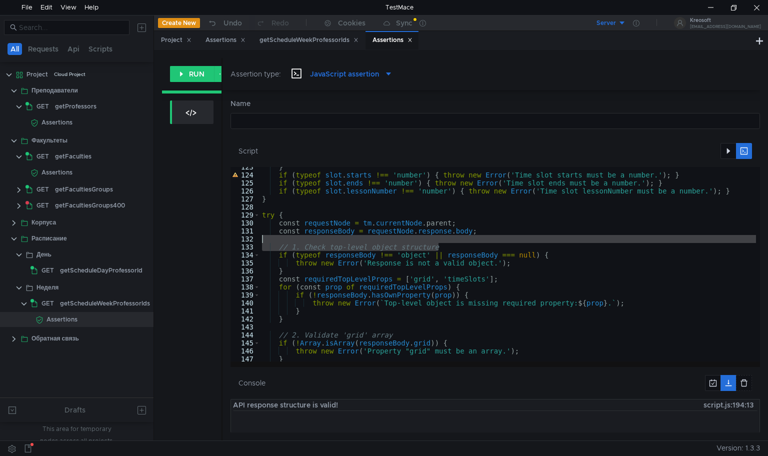
type textarea "// 1. Check top-level object structure"
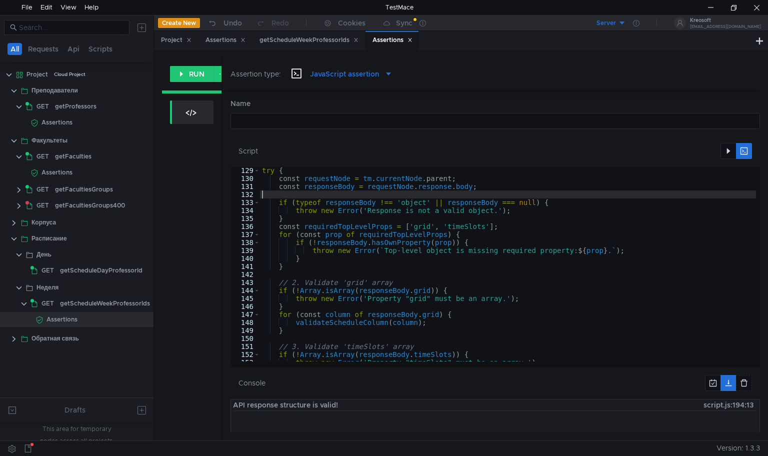
scroll to position [1025, 0]
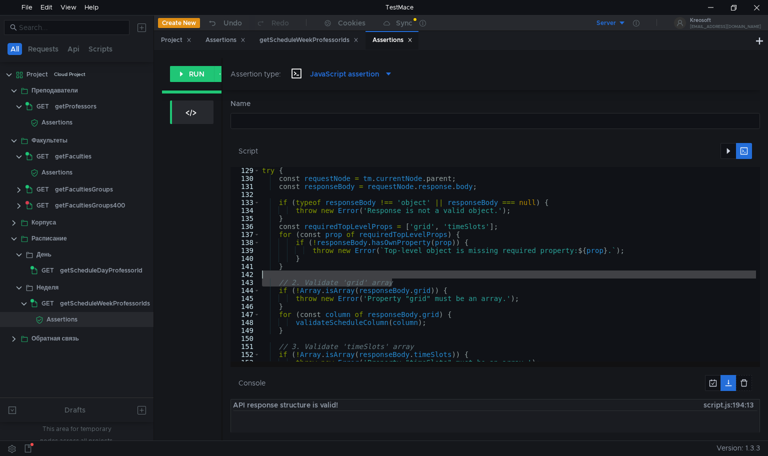
drag, startPoint x: 403, startPoint y: 282, endPoint x: 406, endPoint y: 275, distance: 7.8
click at [406, 275] on div "try { const requestNode = tm . currentNode . parent ; const responseBody = requ…" at bounding box center [619, 270] width 718 height 207
type textarea "// 2. Validate 'grid' array"
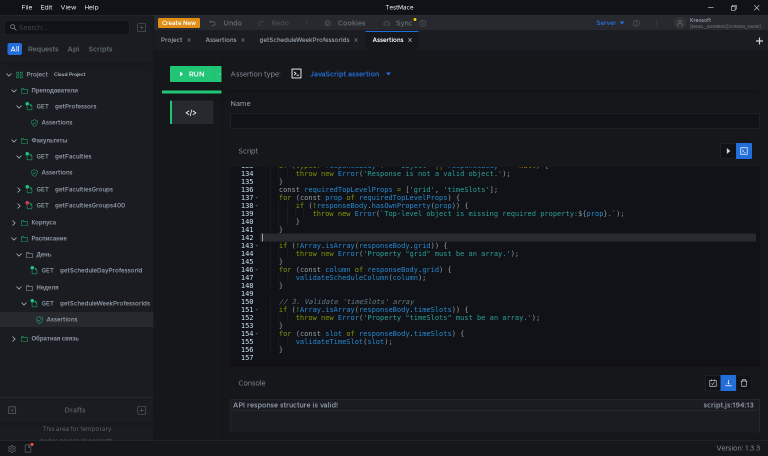
scroll to position [1067, 0]
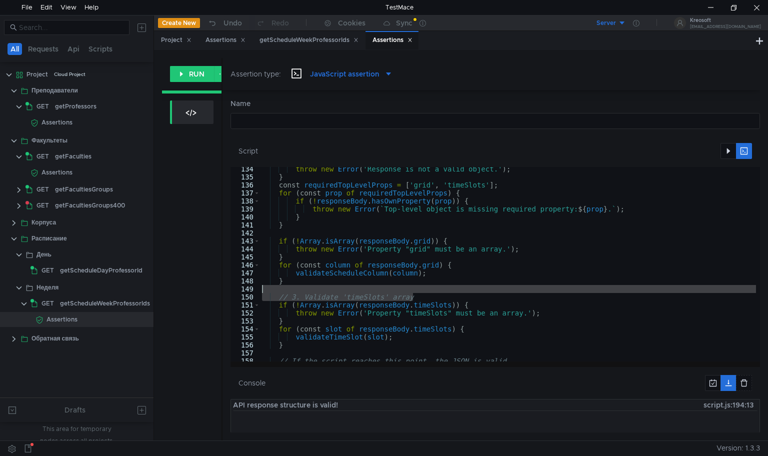
drag, startPoint x: 420, startPoint y: 295, endPoint x: 418, endPoint y: 286, distance: 9.1
click at [418, 286] on div "throw new Error ( 'Response is not a valid object.' ) ; } const requiredTopLeve…" at bounding box center [619, 268] width 718 height 207
type textarea "// 3. Validate 'timeSlots' array"
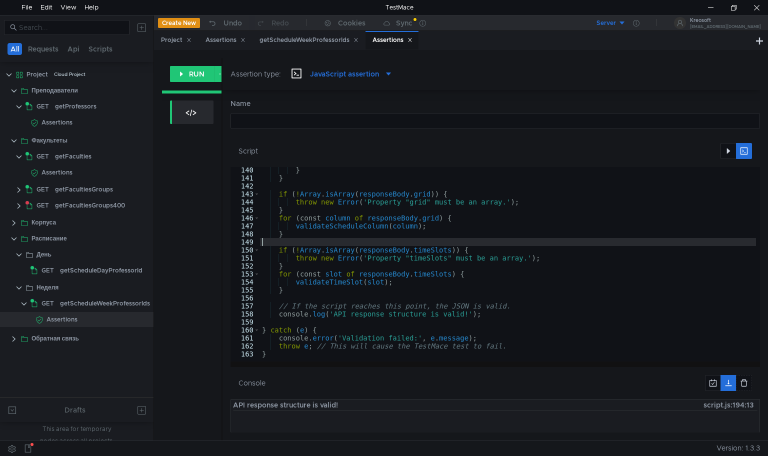
scroll to position [1113, 0]
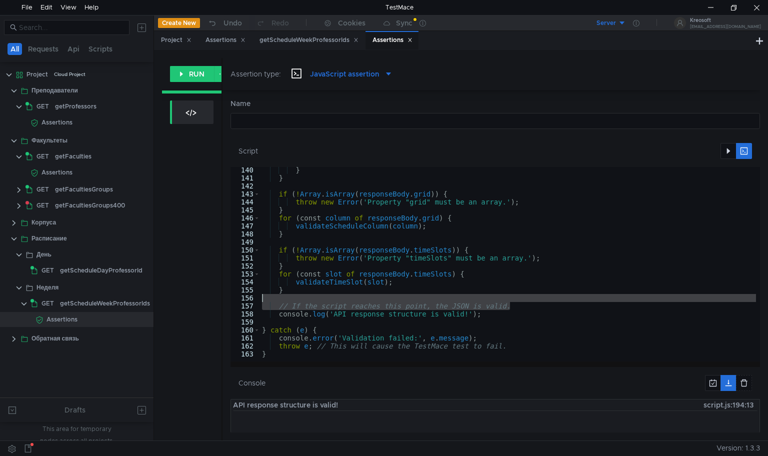
drag, startPoint x: 513, startPoint y: 306, endPoint x: 512, endPoint y: 298, distance: 8.0
click at [512, 298] on div "} } if ( ! Array . isArray ( responseBody . grid )) { throw new Error ( 'Proper…" at bounding box center [619, 269] width 718 height 207
type textarea "// If the script reaches this point, the JSON is valid."
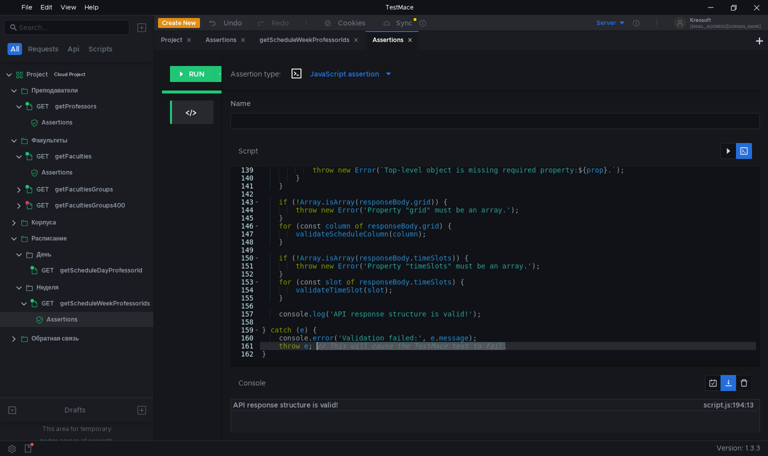
drag, startPoint x: 511, startPoint y: 346, endPoint x: 315, endPoint y: 346, distance: 196.1
click at [315, 346] on div "throw new Error ( ` Top-level object is missing required property: ${ prop } . …" at bounding box center [619, 269] width 718 height 207
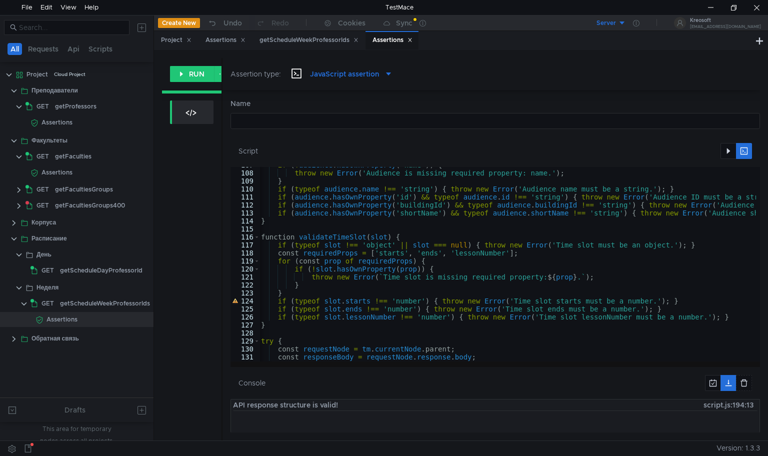
scroll to position [847, 0]
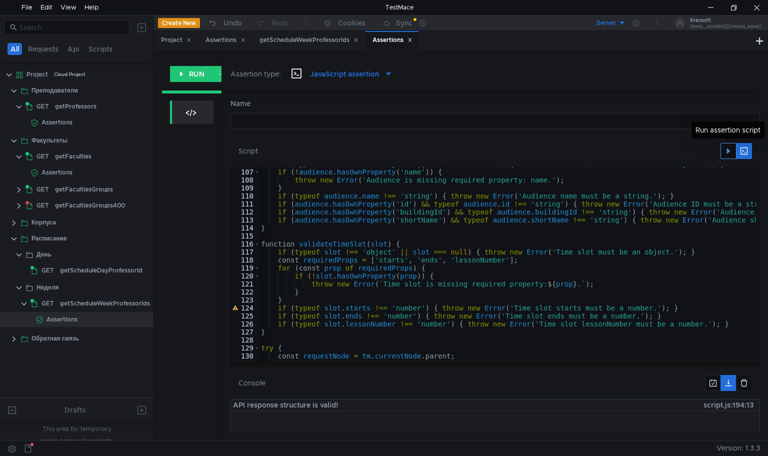
click at [727, 152] on button "button" at bounding box center [729, 151] width 16 height 16
click at [183, 78] on button "RUN" at bounding box center [192, 74] width 45 height 16
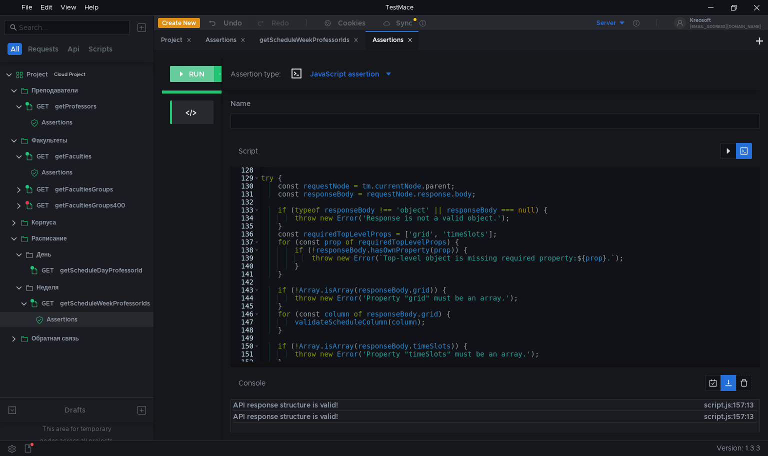
scroll to position [0, 0]
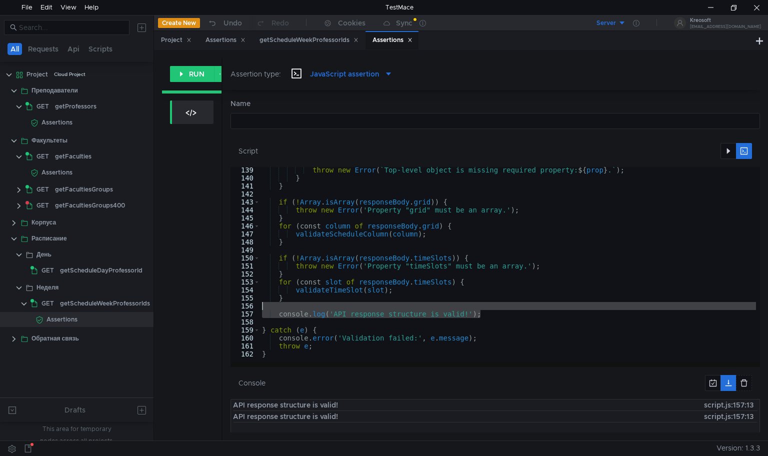
drag, startPoint x: 490, startPoint y: 314, endPoint x: 494, endPoint y: 304, distance: 10.1
click at [494, 304] on div "throw new Error ( ` Top-level object is missing required property: ${ prop } . …" at bounding box center [619, 269] width 718 height 207
type textarea "console.log('API response structure is valid!');"
type textarea "}"
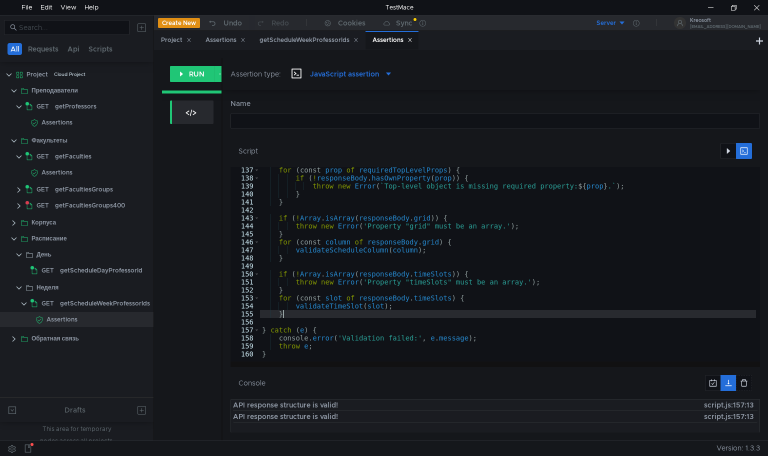
scroll to position [1089, 0]
click at [726, 148] on button "button" at bounding box center [729, 151] width 16 height 16
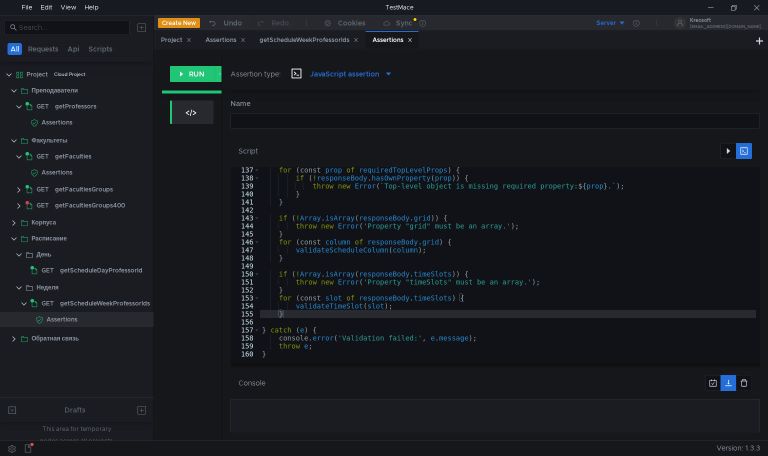
scroll to position [1089, 0]
